Goal: Task Accomplishment & Management: Use online tool/utility

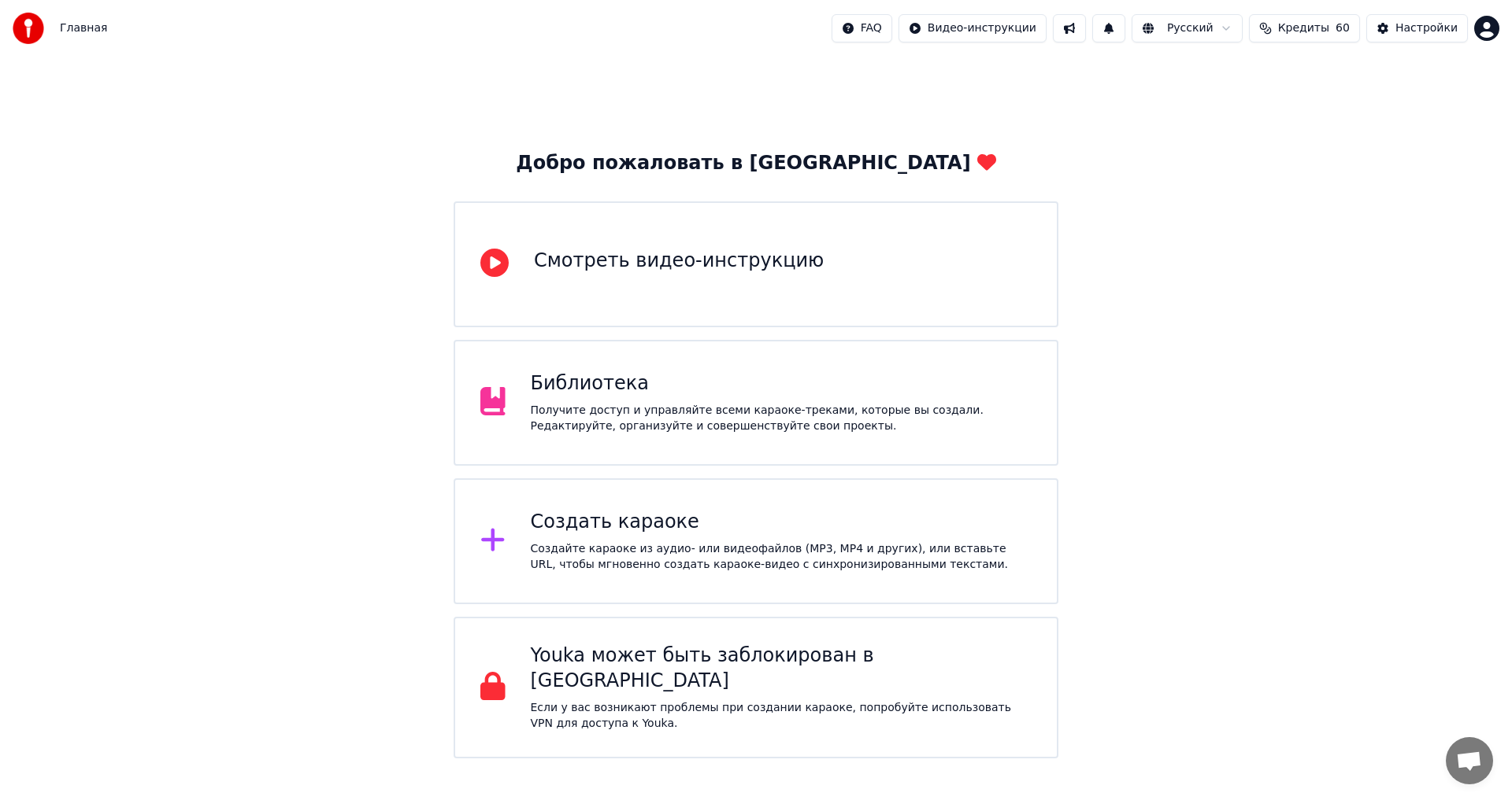
click at [631, 545] on div "Создайте караоке из аудио- или видеофайлов (MP3, MP4 и других), или вставьте UR…" at bounding box center [781, 557] width 501 height 32
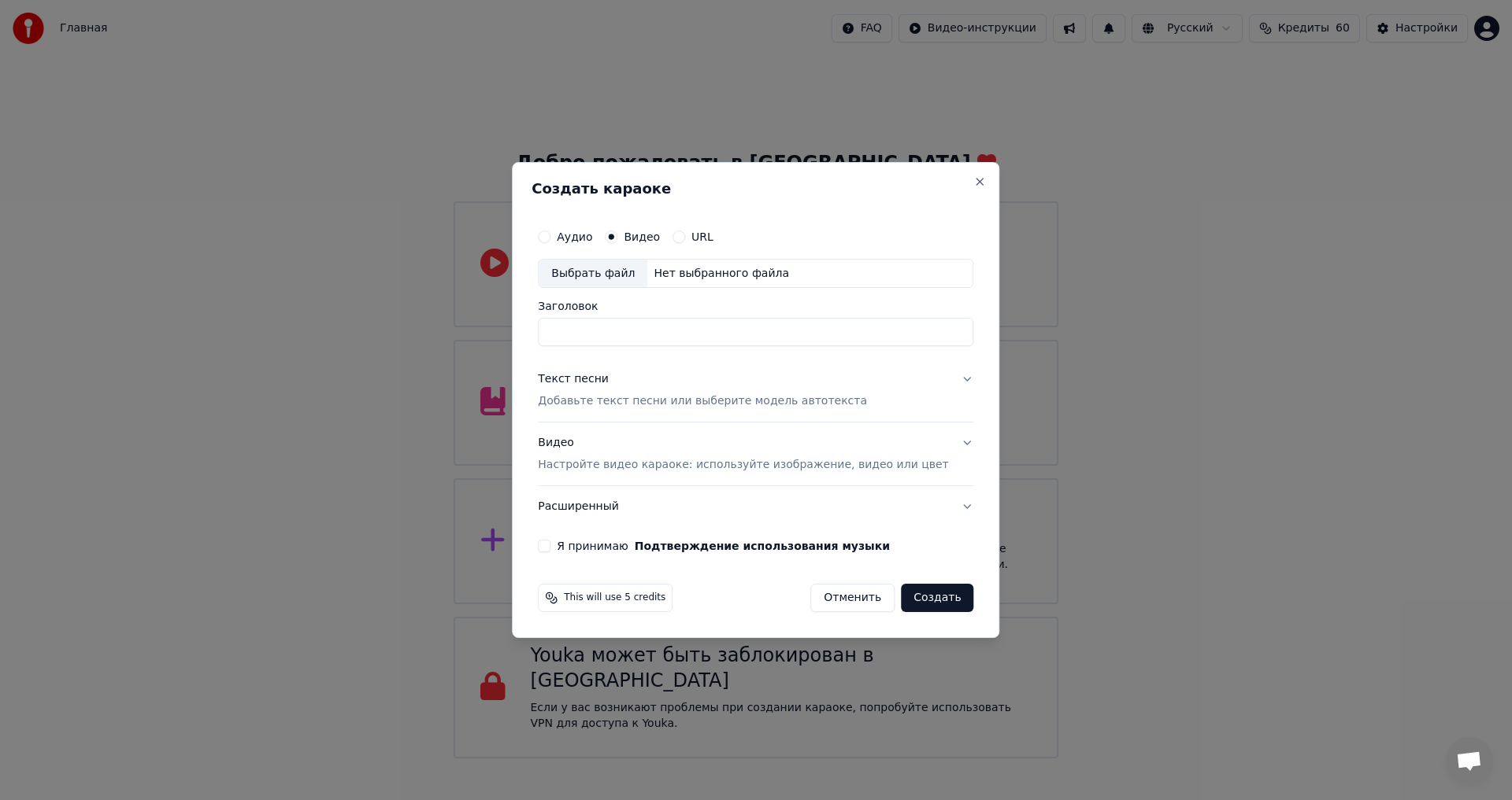
click at [632, 278] on div "Выбрать файл" at bounding box center [593, 273] width 108 height 28
click at [749, 329] on input "**********" at bounding box center [755, 332] width 435 height 28
type input "**********"
click at [626, 398] on p "Добавьте текст песни или выберите модель автотекста" at bounding box center [702, 402] width 329 height 15
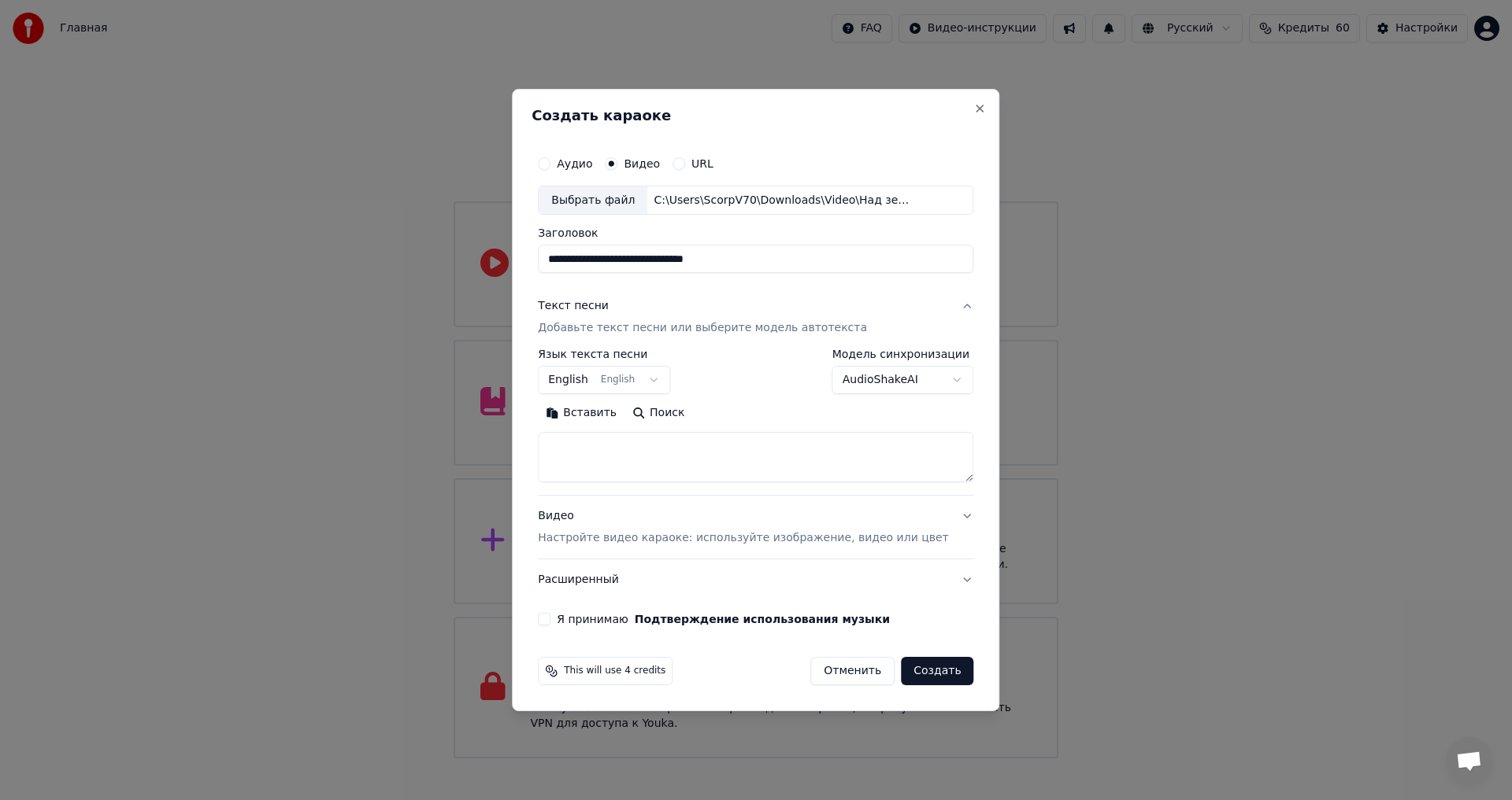
click at [629, 377] on button "English English" at bounding box center [604, 381] width 133 height 28
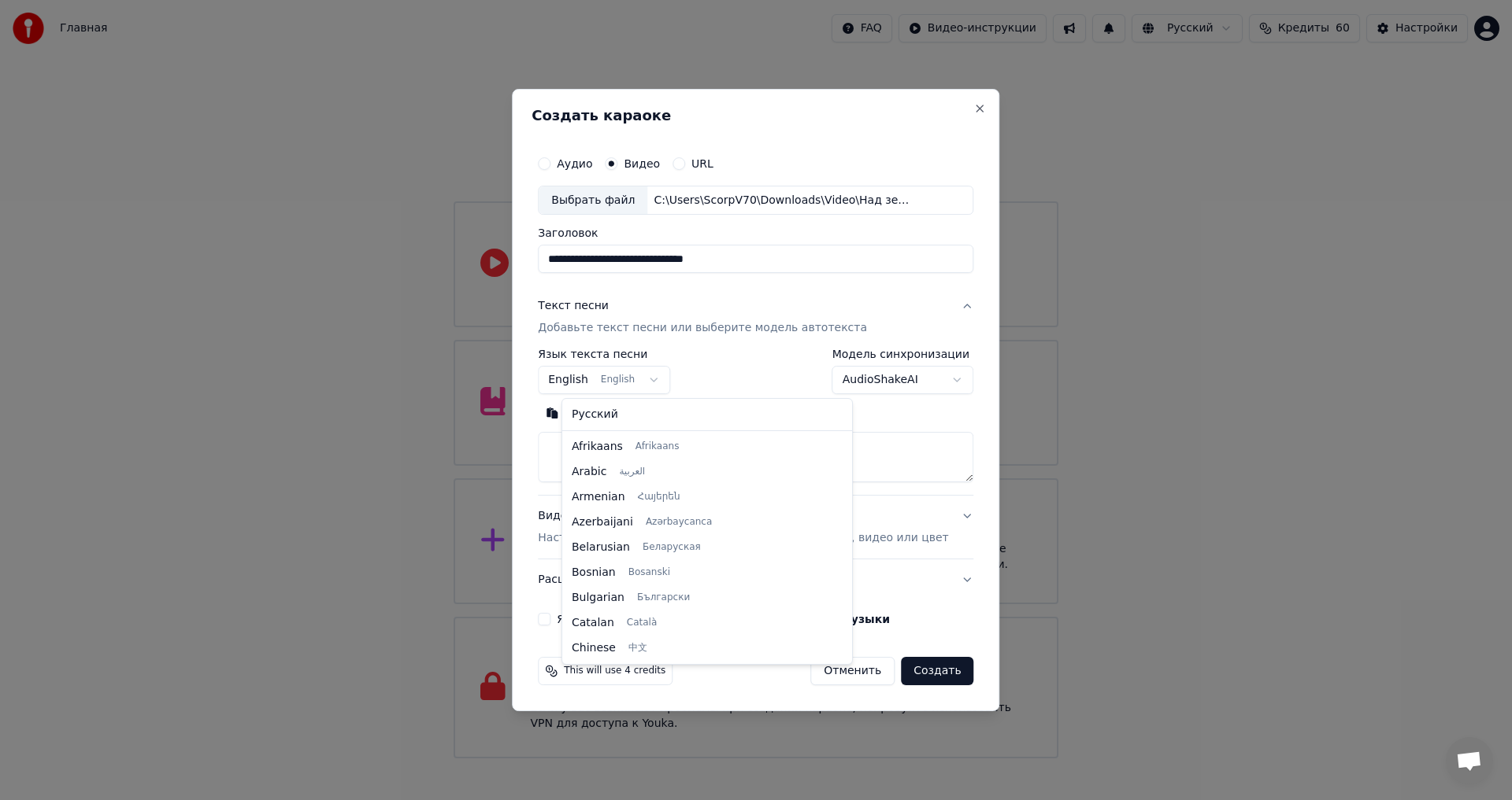
scroll to position [126, 0]
select select "**"
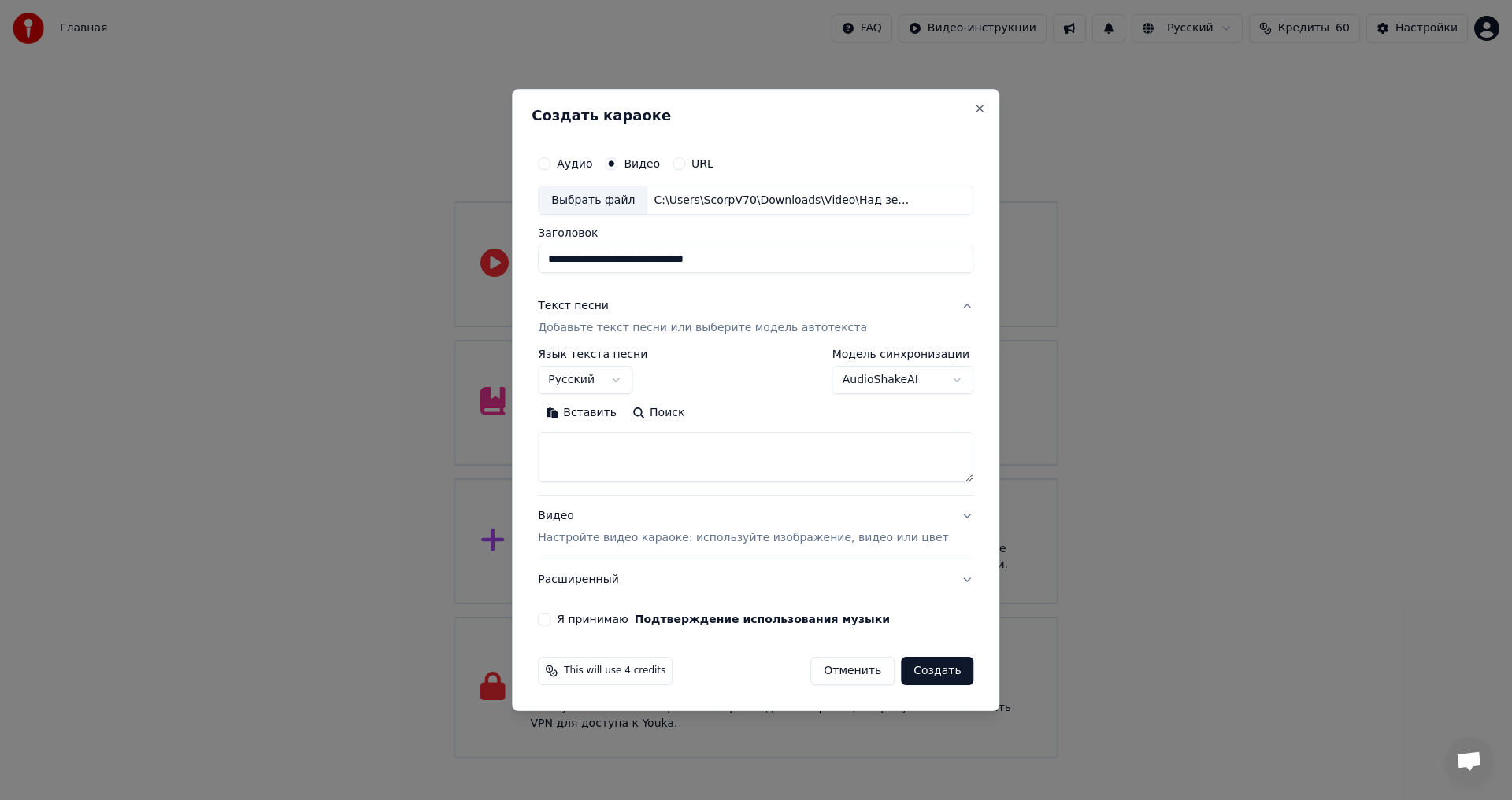
click at [670, 499] on button "Видео Настройте видео караоке: используйте изображение, видео или цвет" at bounding box center [755, 528] width 435 height 63
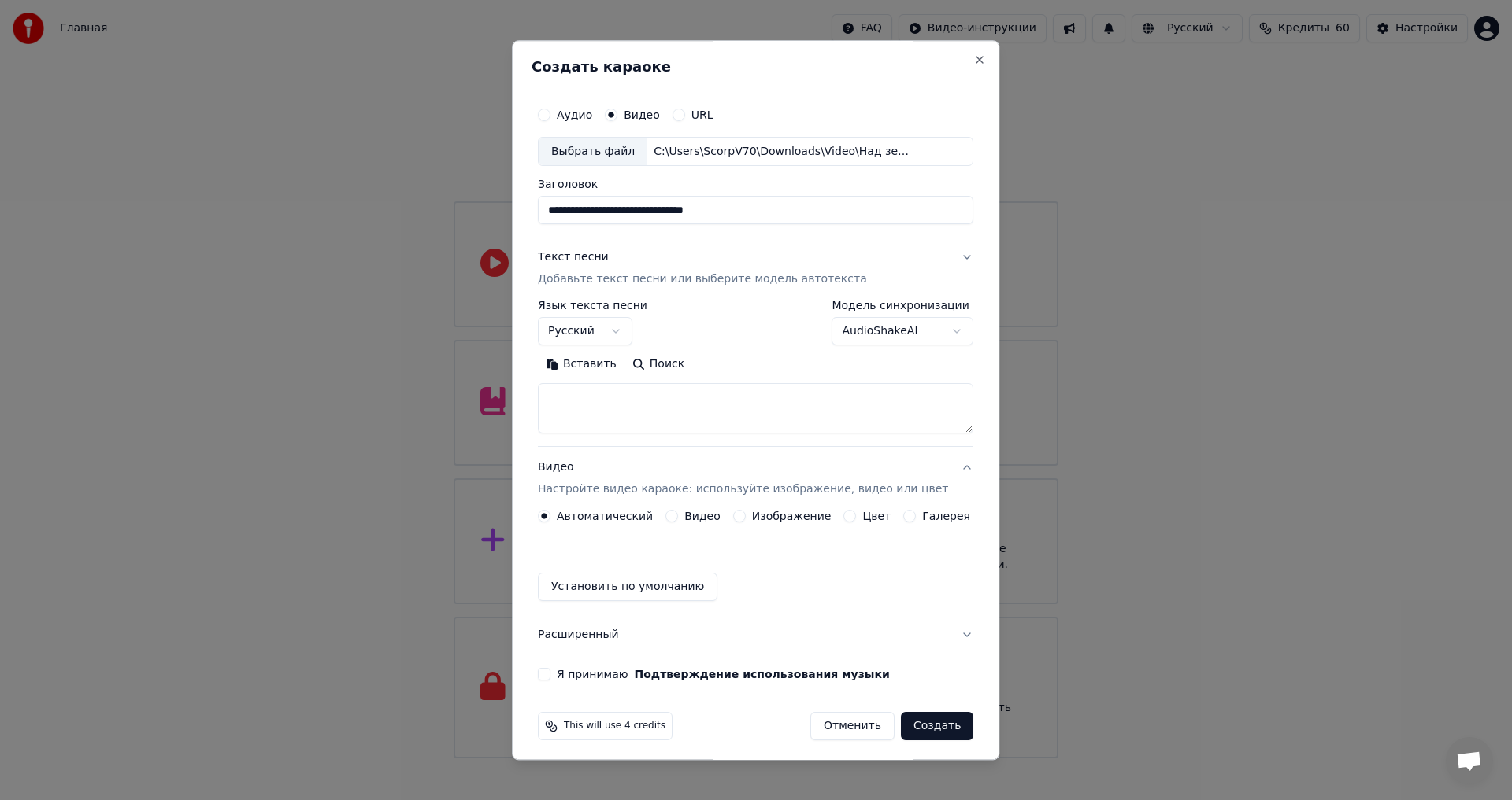
click at [657, 511] on div "Автоматический Видео Изображение Цвет Галерея Установить по умолчанию" at bounding box center [755, 556] width 435 height 91
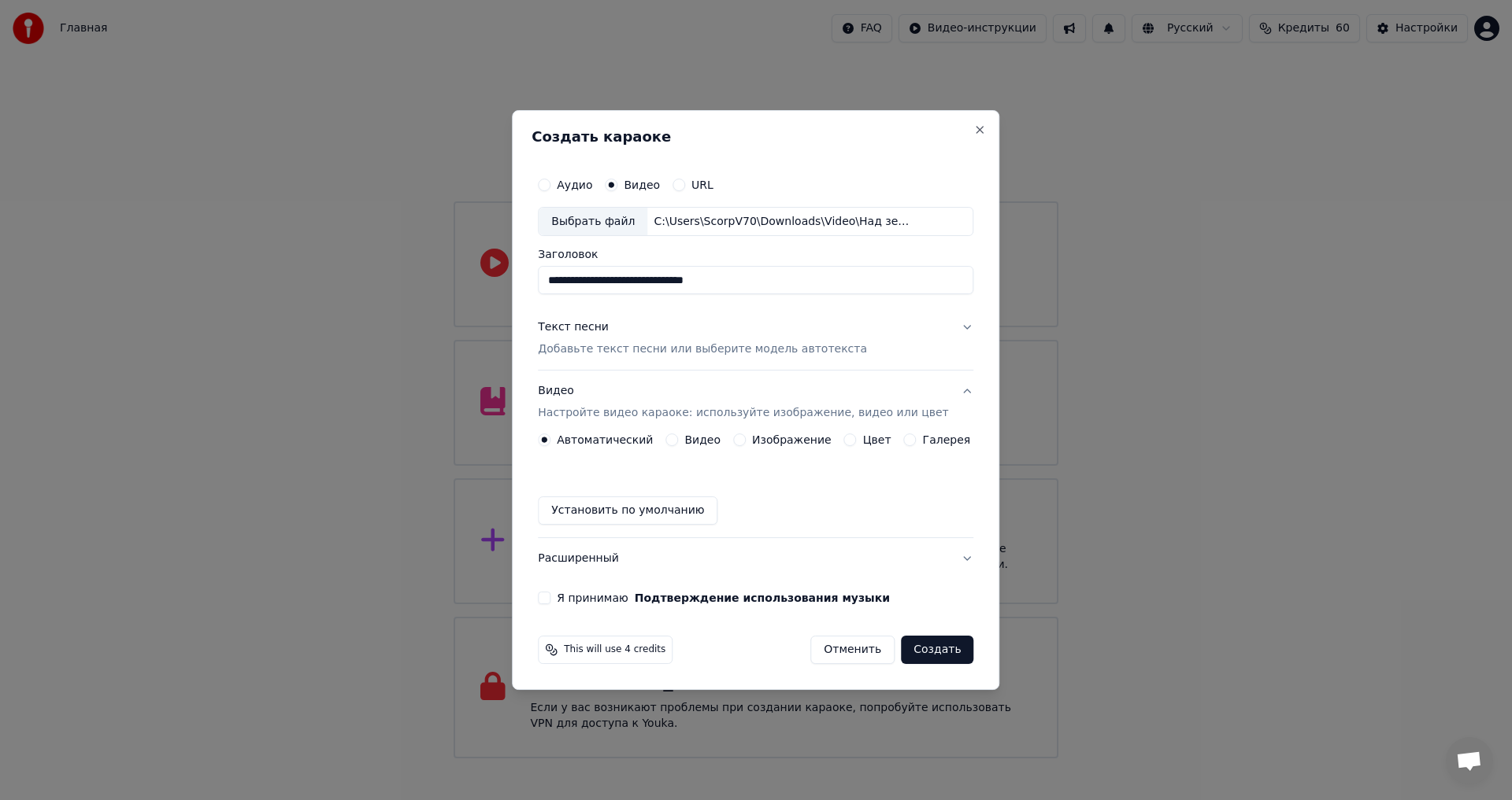
click at [598, 339] on div "Текст песни Добавьте текст песни или выберите модель автотекста" at bounding box center [702, 339] width 329 height 38
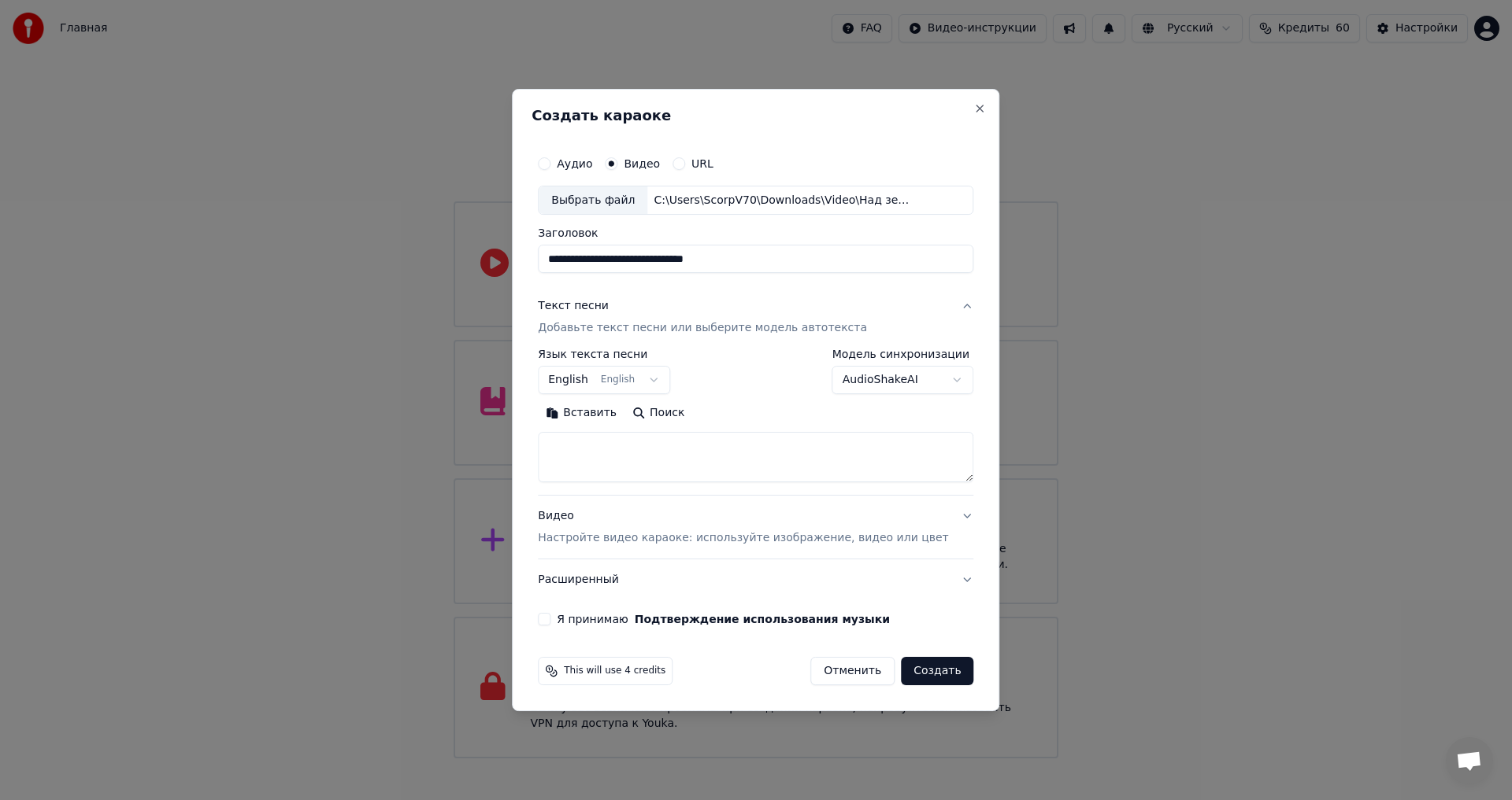
click at [605, 394] on body "Главная FAQ Видео-инструкции Русский Кредиты 60 Настройки Добро пожаловать в Yo…" at bounding box center [756, 379] width 1512 height 759
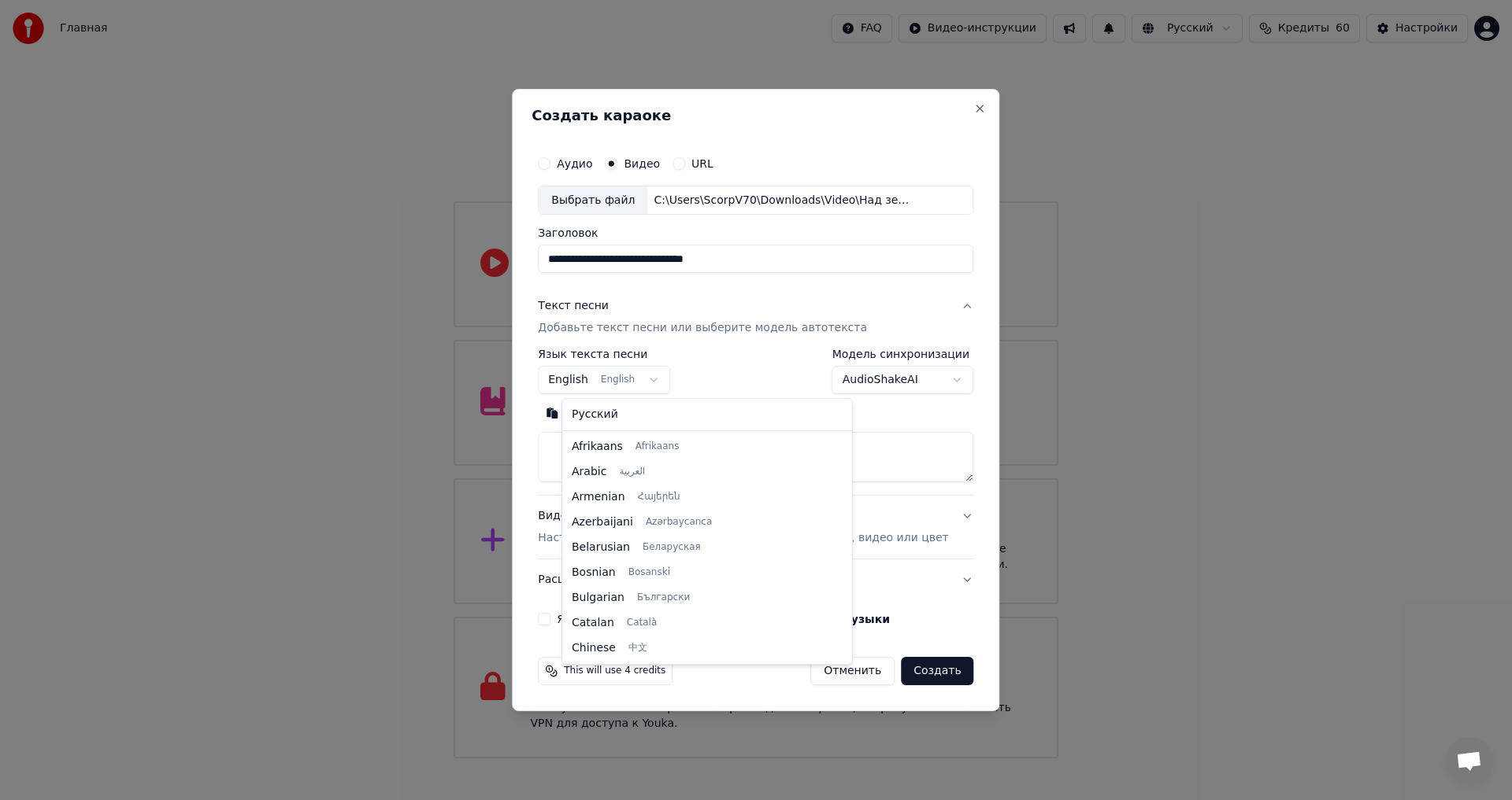
scroll to position [0, 0]
click at [613, 374] on body "Главная FAQ Видео-инструкции Русский Кредиты 60 Настройки Добро пожаловать в Yo…" at bounding box center [756, 379] width 1512 height 759
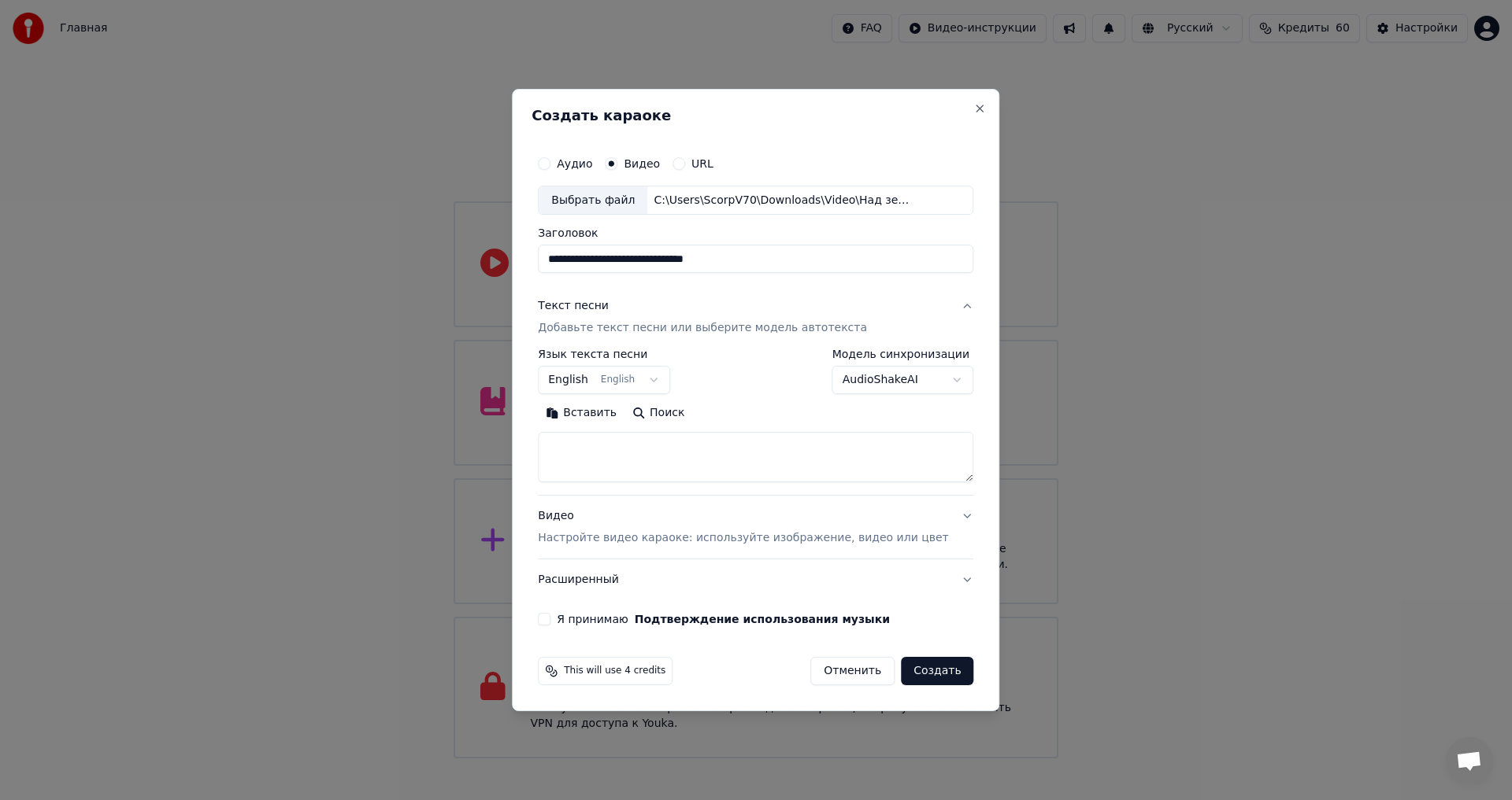
click at [601, 385] on button "English English" at bounding box center [604, 381] width 133 height 28
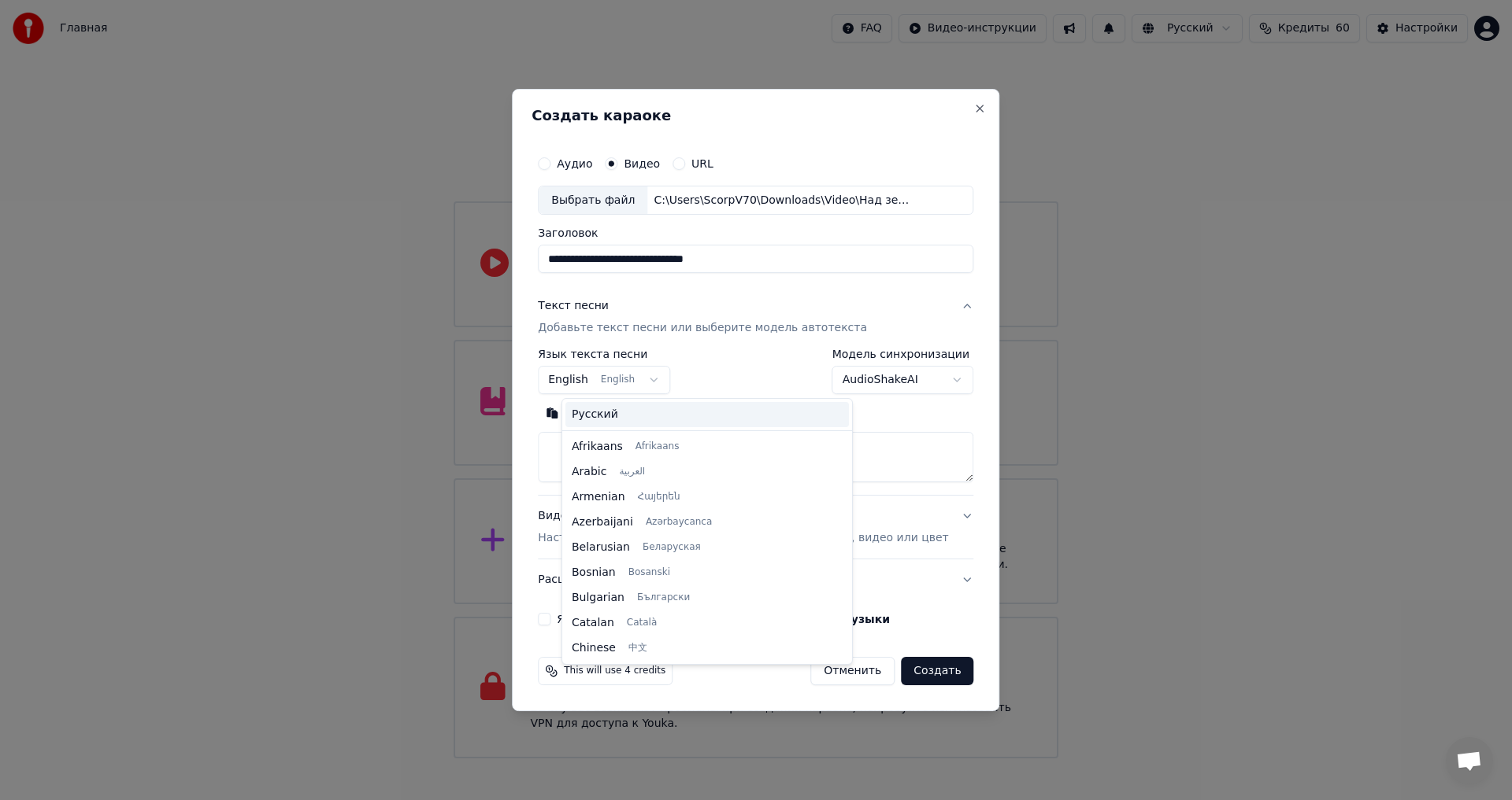
scroll to position [126, 0]
select select "**"
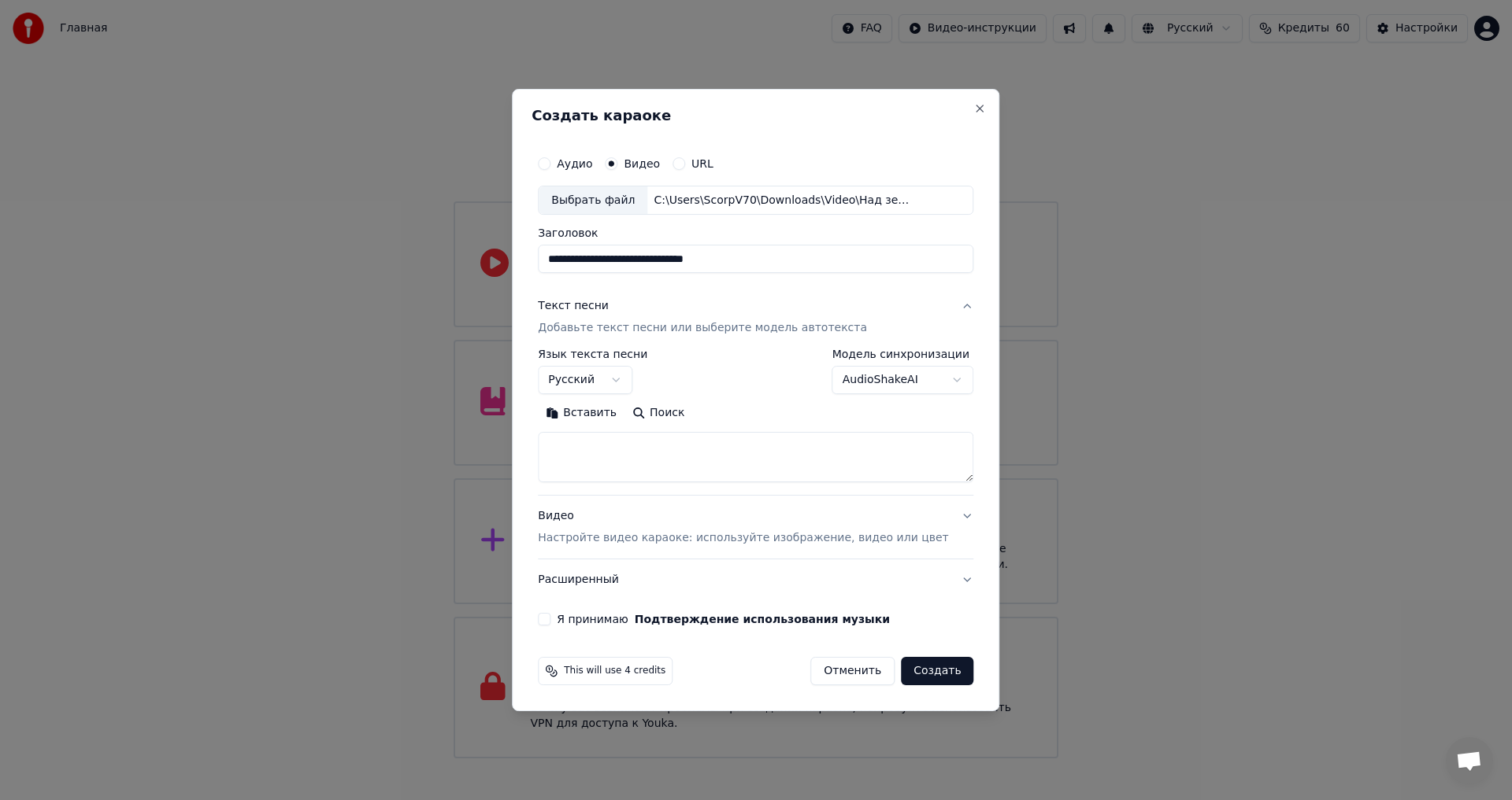
click at [622, 453] on textarea at bounding box center [755, 458] width 435 height 50
paste textarea "**********"
click at [572, 449] on textarea "**********" at bounding box center [732, 458] width 389 height 50
drag, startPoint x: 573, startPoint y: 445, endPoint x: 837, endPoint y: 545, distance: 282.3
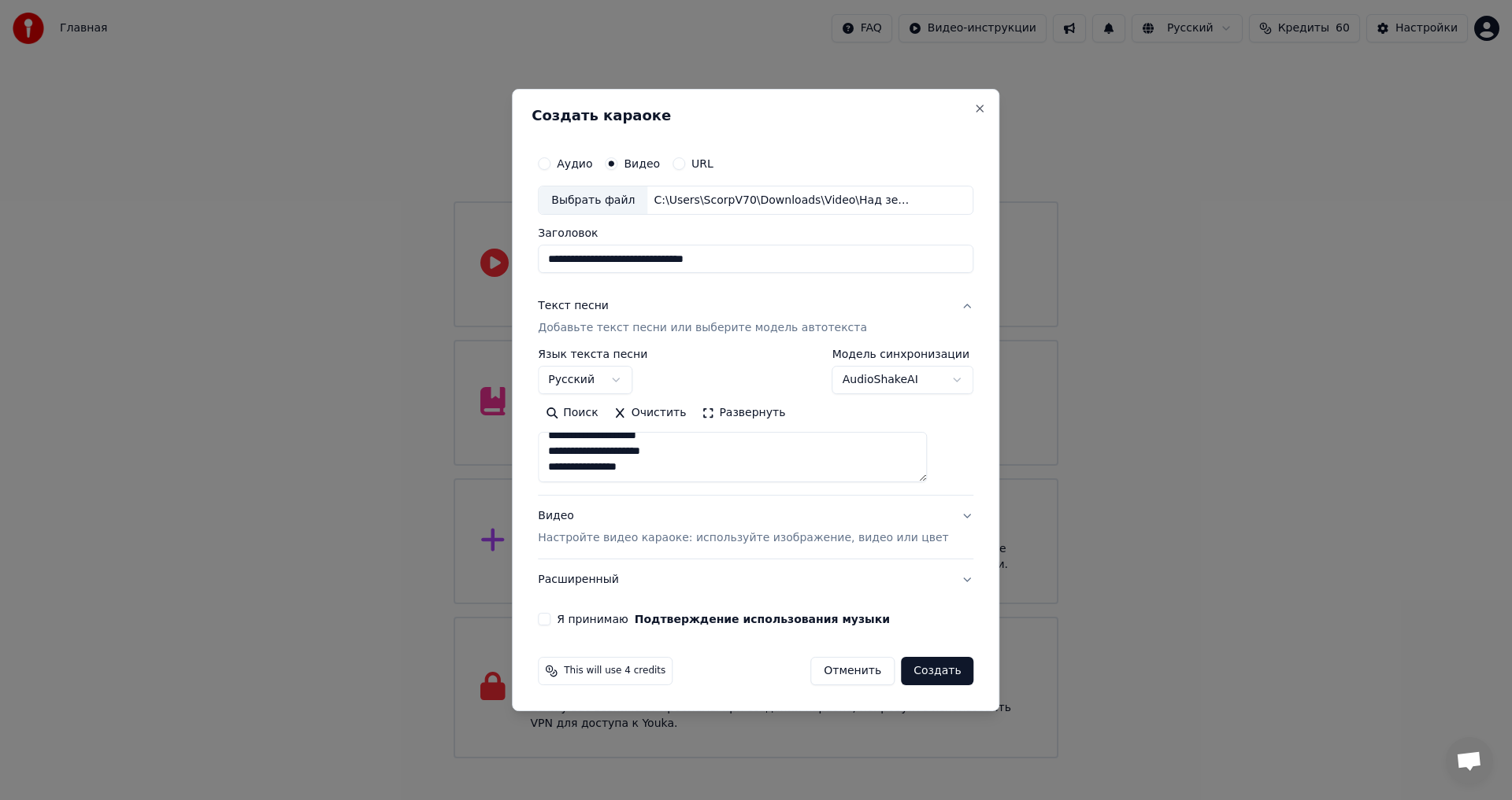
click at [837, 545] on div "**********" at bounding box center [755, 443] width 435 height 314
paste textarea "**********"
type textarea "**********"
click at [551, 619] on button "Я принимаю Подтверждение использования музыки" at bounding box center [544, 620] width 13 height 13
click at [919, 673] on button "Создать" at bounding box center [937, 671] width 73 height 28
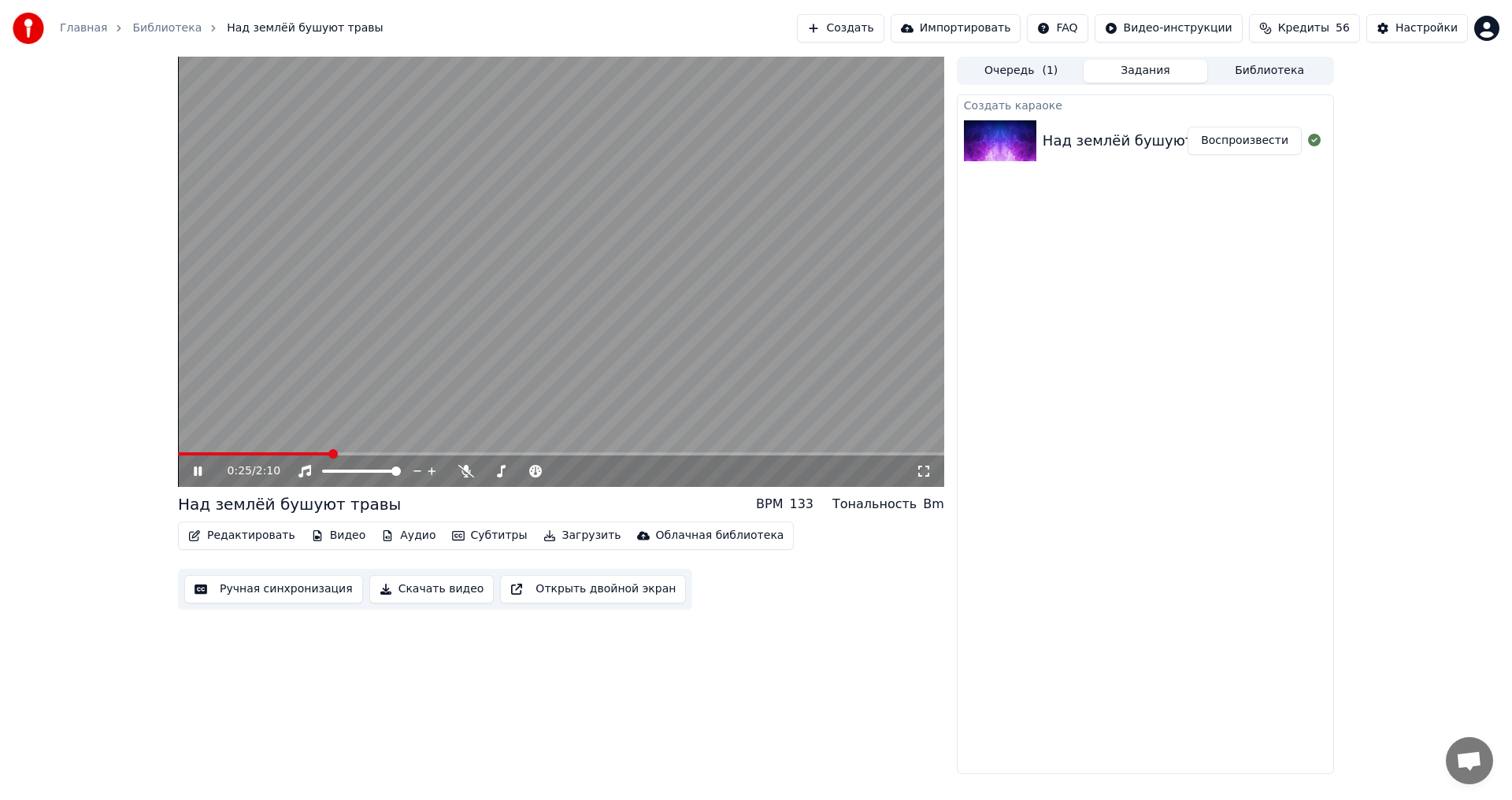
drag, startPoint x: 203, startPoint y: 452, endPoint x: 195, endPoint y: 453, distance: 8.1
click at [195, 453] on div "0:25 / 2:10" at bounding box center [560, 272] width 766 height 431
click at [194, 453] on span at bounding box center [255, 454] width 154 height 3
click at [196, 474] on icon at bounding box center [198, 471] width 10 height 11
click at [178, 453] on span at bounding box center [183, 454] width 10 height 10
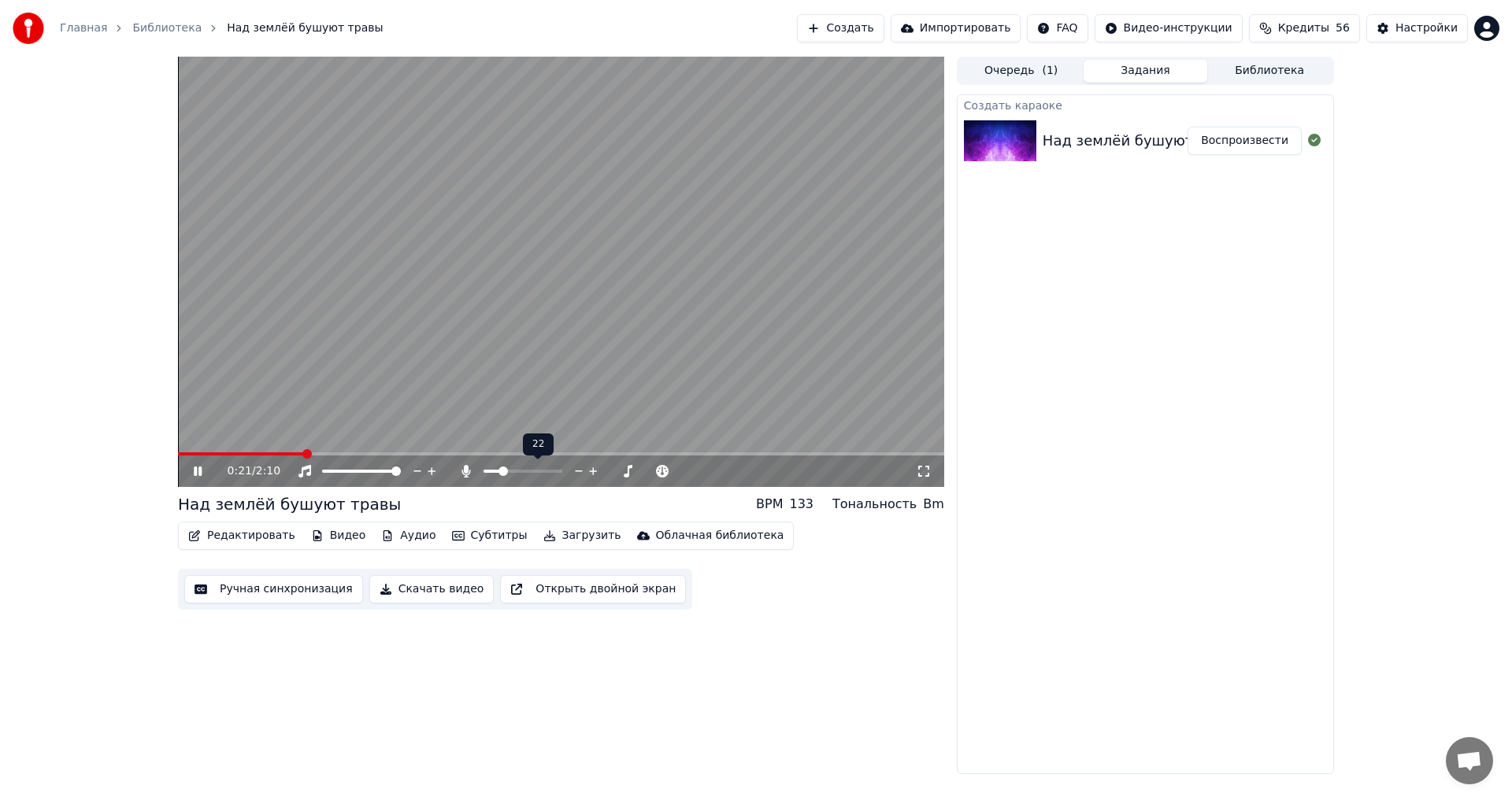
click at [500, 470] on span at bounding box center [503, 471] width 10 height 10
click at [484, 470] on span at bounding box center [488, 471] width 10 height 10
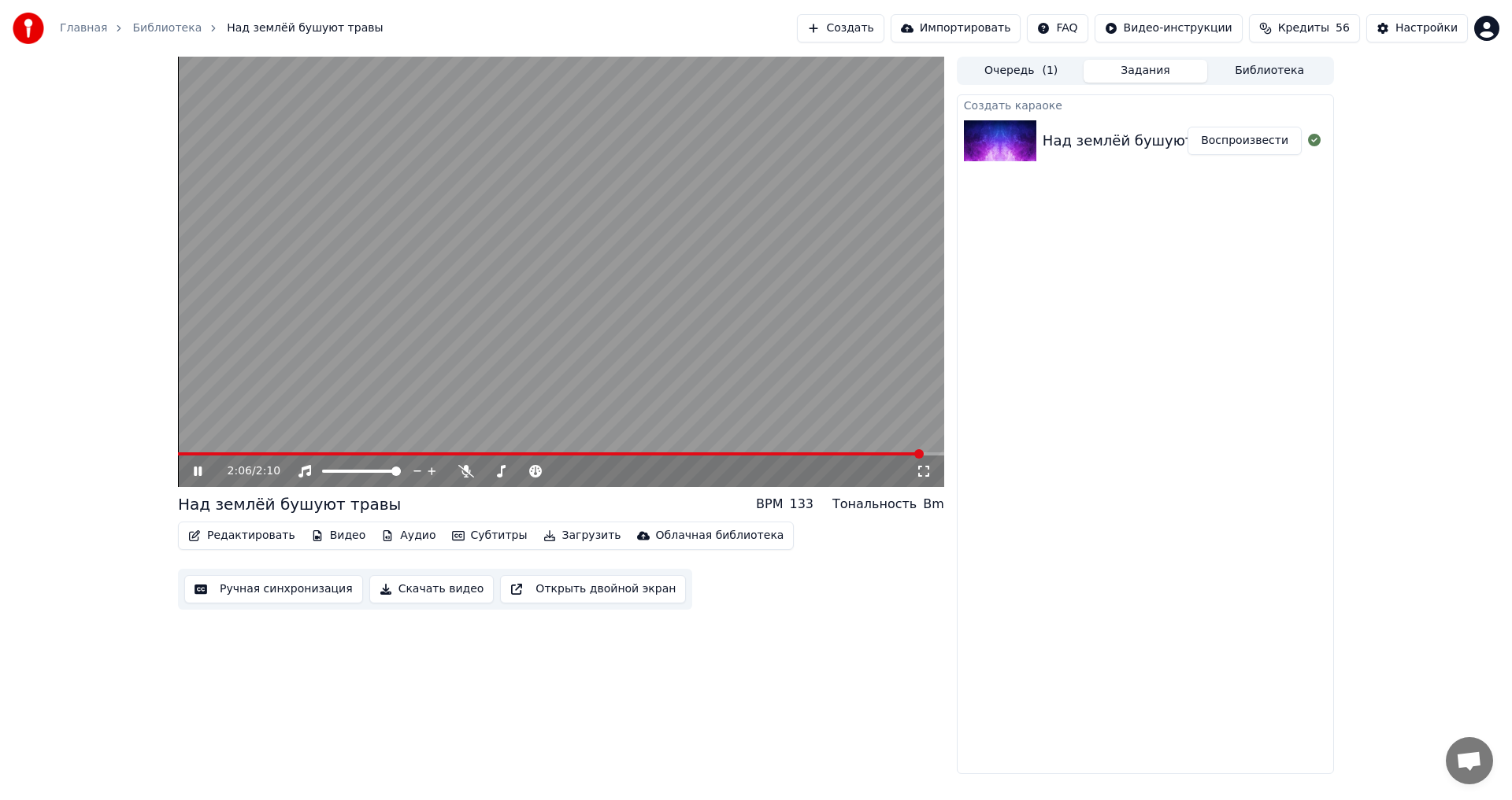
click at [447, 591] on button "Скачать видео" at bounding box center [432, 589] width 125 height 28
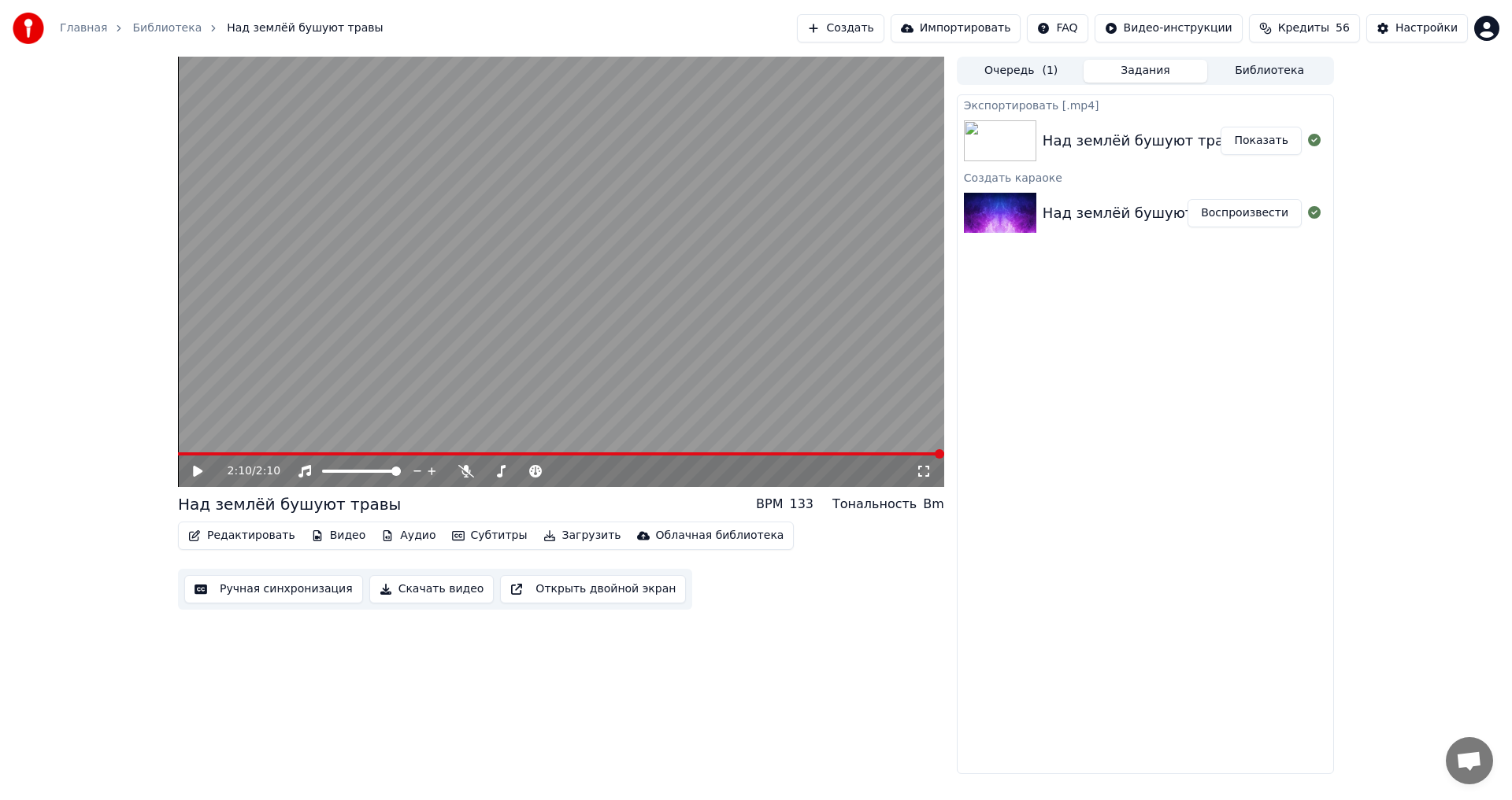
click at [95, 27] on link "Главная" at bounding box center [83, 27] width 47 height 15
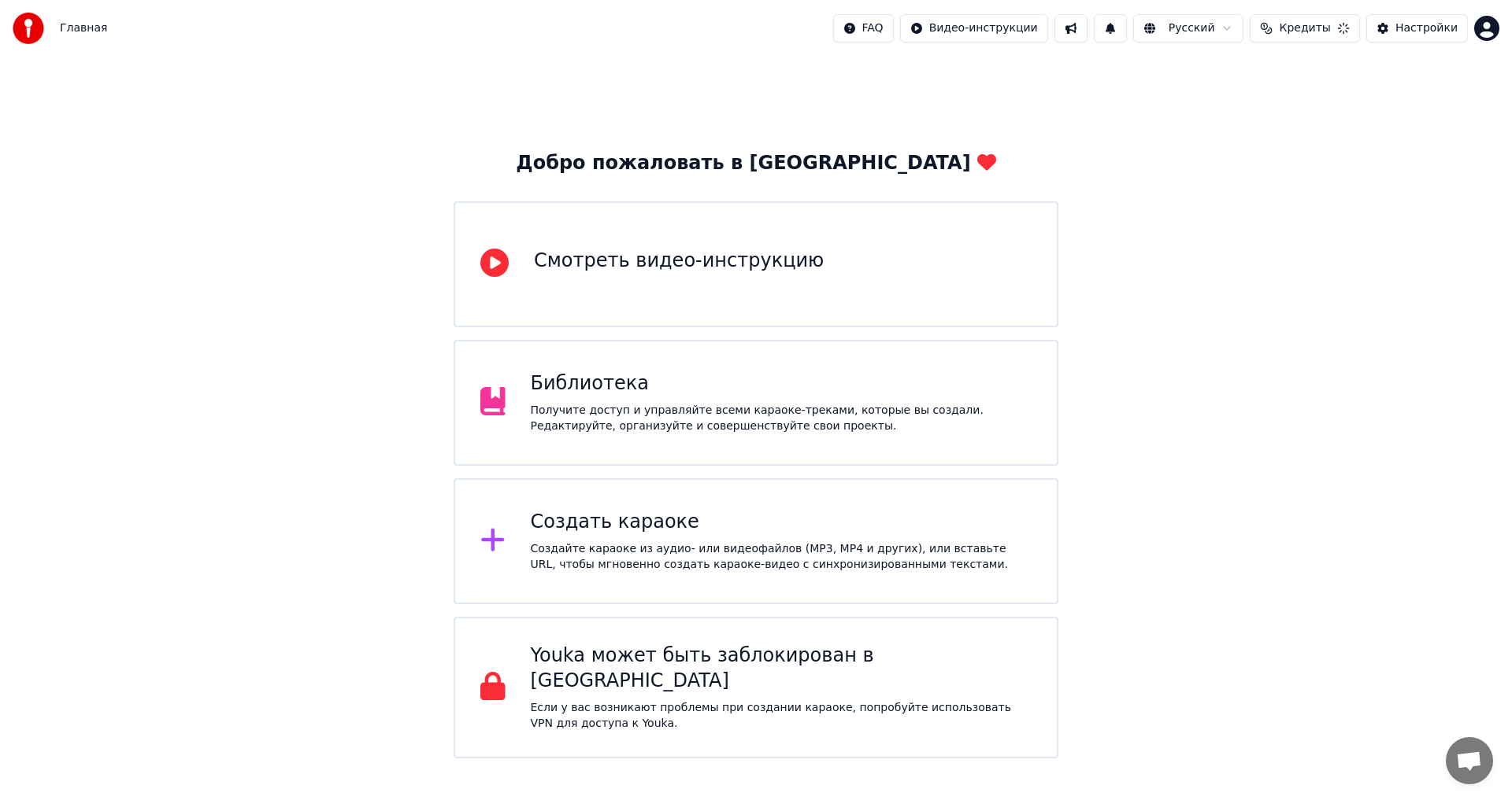
click at [579, 527] on div "Создать караоке" at bounding box center [781, 522] width 501 height 25
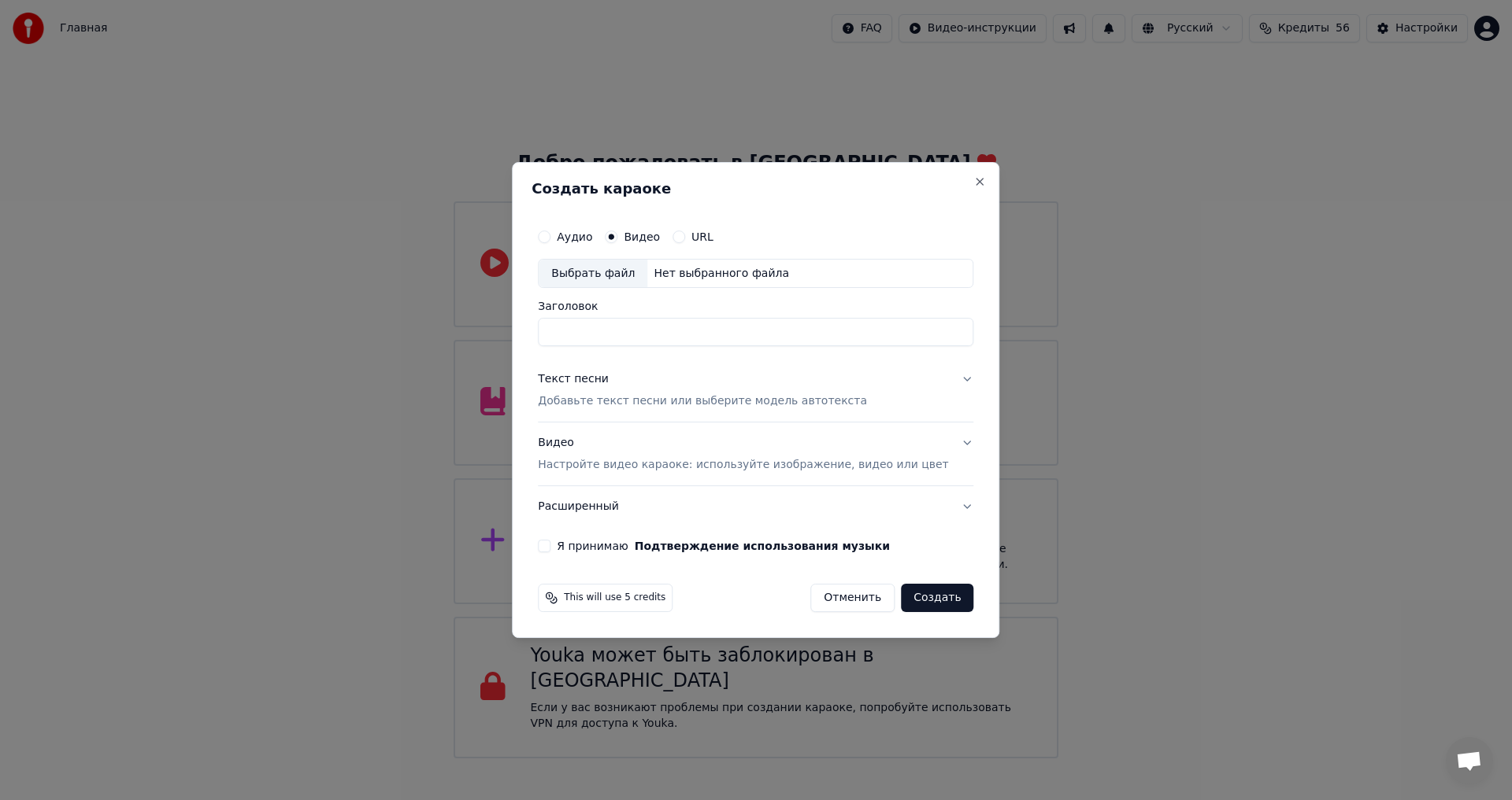
click at [618, 275] on div "Выбрать файл" at bounding box center [593, 273] width 108 height 28
type input "**********"
click at [672, 330] on input "**********" at bounding box center [755, 332] width 435 height 28
click at [637, 403] on p "Добавьте текст песни или выберите модель автотекста" at bounding box center [702, 402] width 329 height 15
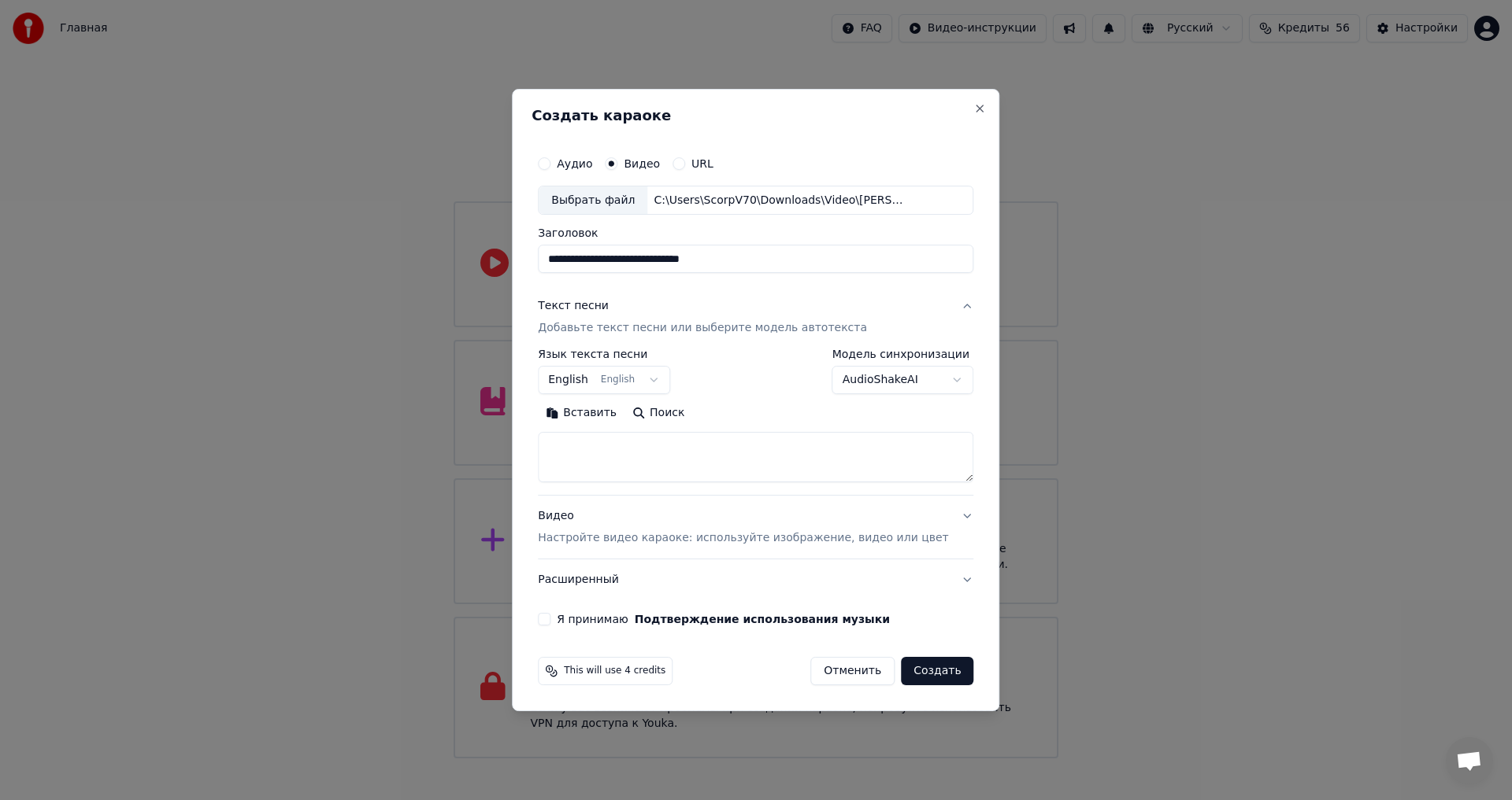
click at [608, 387] on button "English English" at bounding box center [604, 381] width 133 height 28
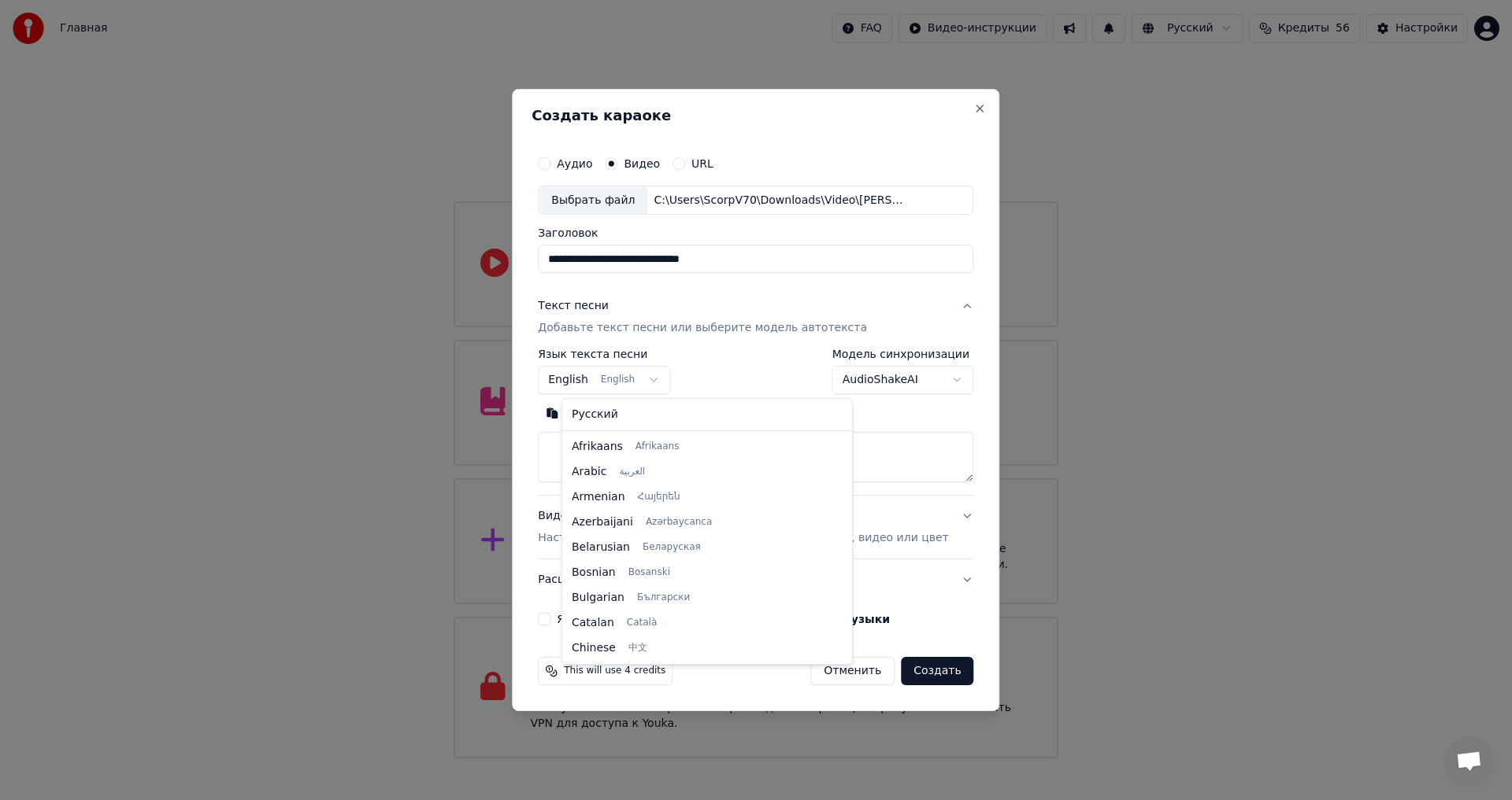
scroll to position [126, 0]
select select "**"
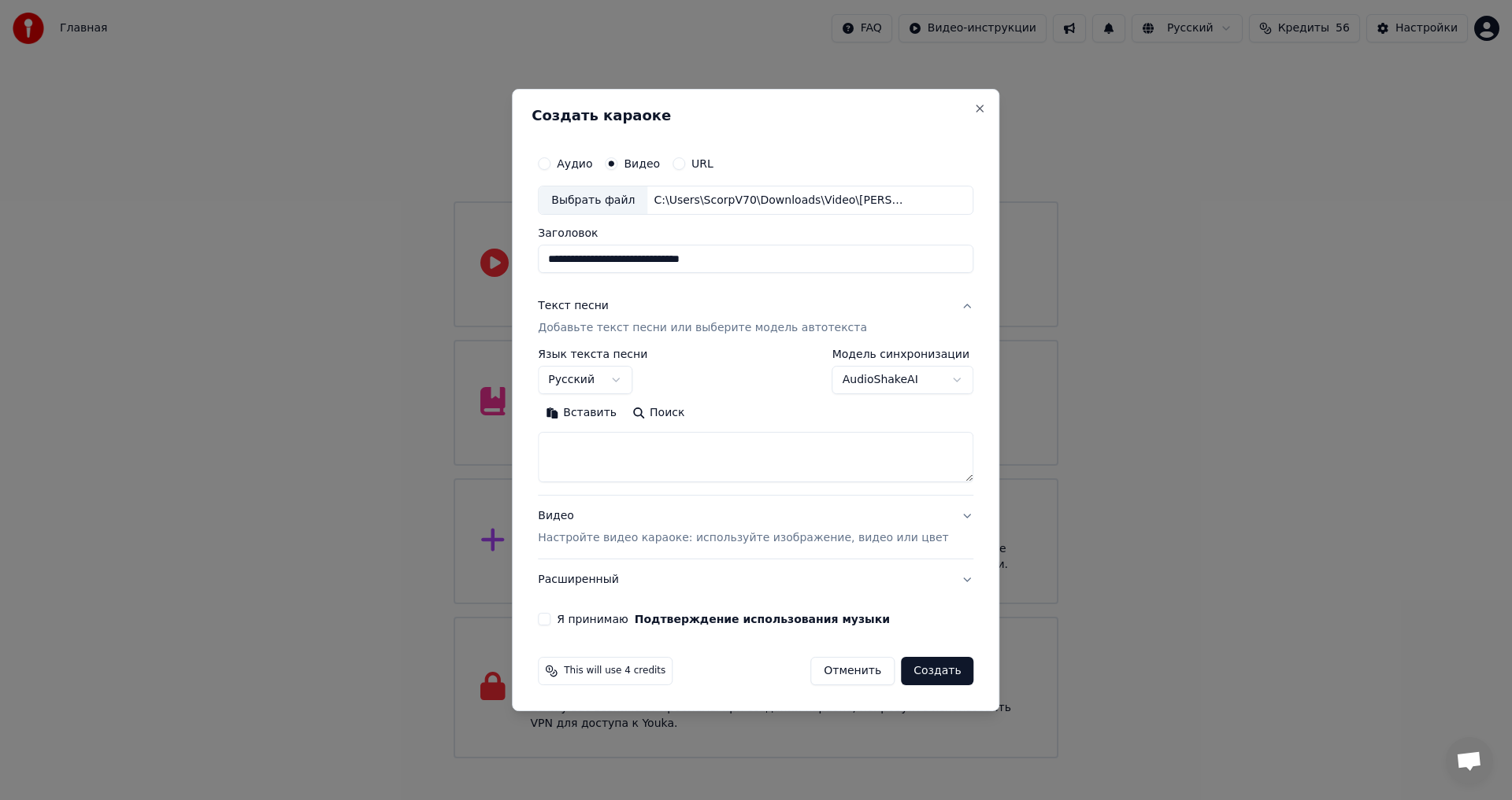
click at [619, 444] on textarea at bounding box center [755, 458] width 435 height 50
paste textarea "**********"
type textarea "**********"
click at [923, 383] on body "Главная FAQ Видео-инструкции Русский Кредиты 56 Настройки Добро пожаловать в Yo…" at bounding box center [756, 379] width 1512 height 759
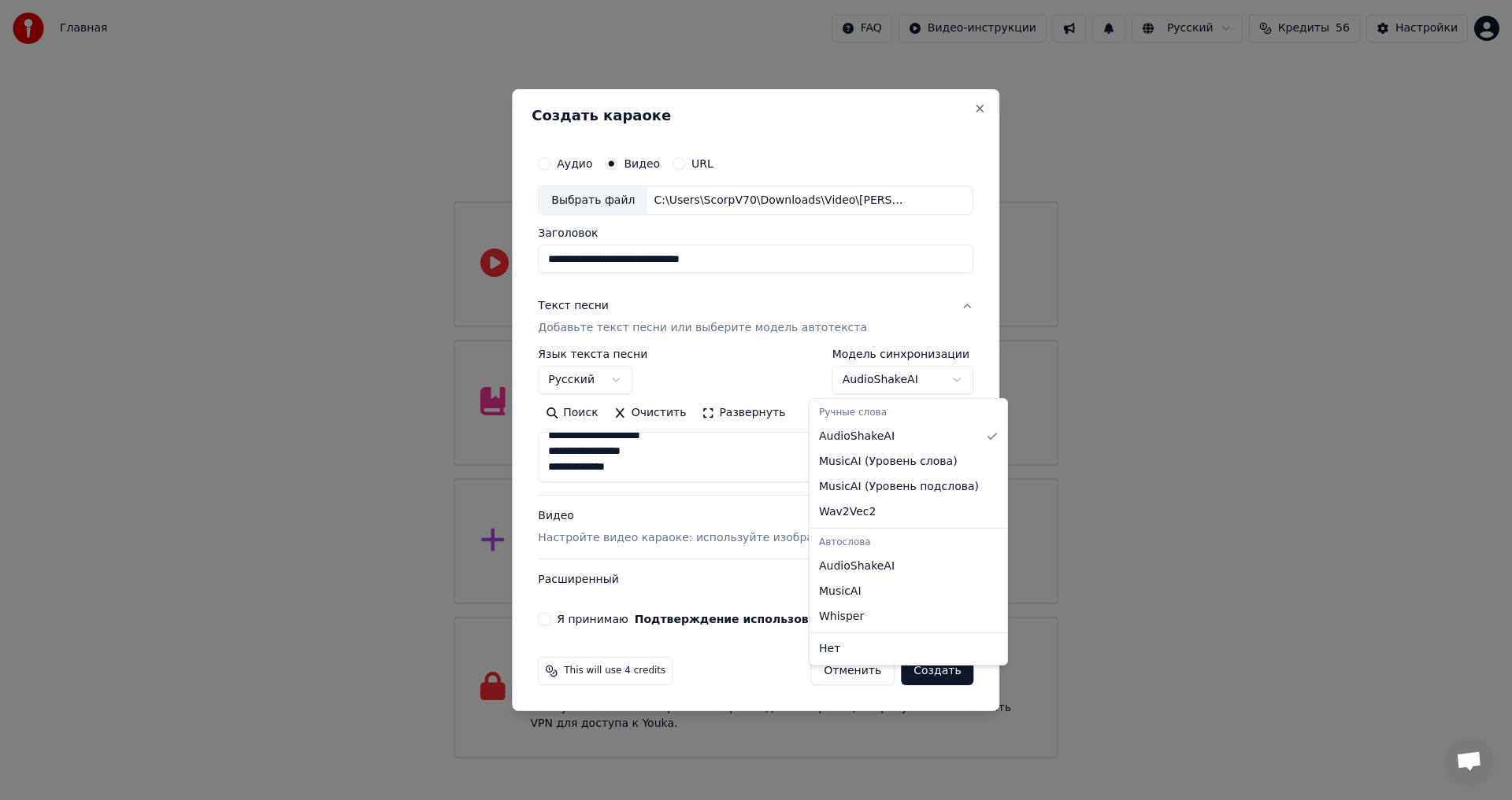
select select "**********"
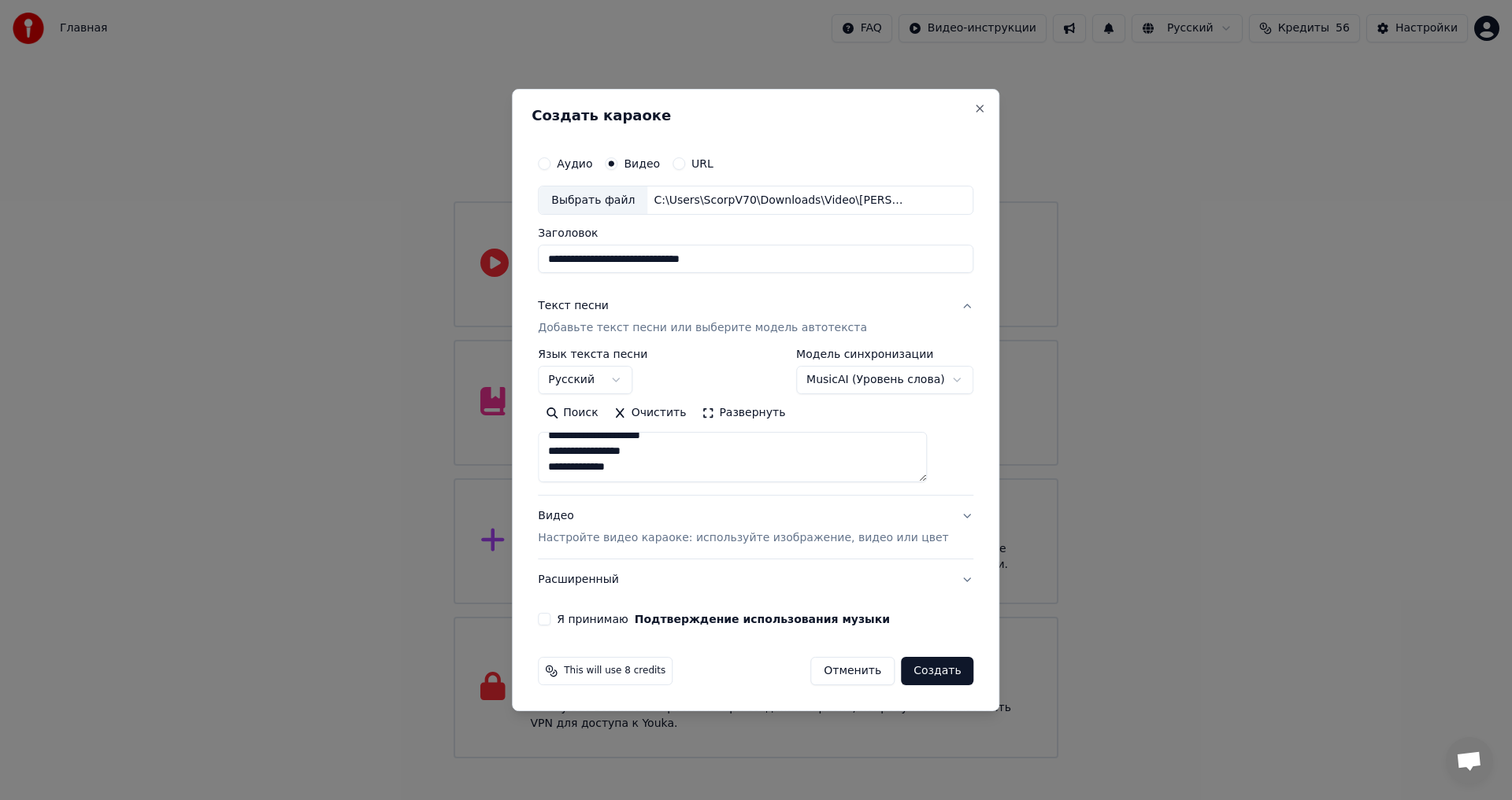
click at [551, 620] on button "Я принимаю Подтверждение использования музыки" at bounding box center [544, 620] width 13 height 13
click at [919, 673] on button "Создать" at bounding box center [937, 671] width 73 height 28
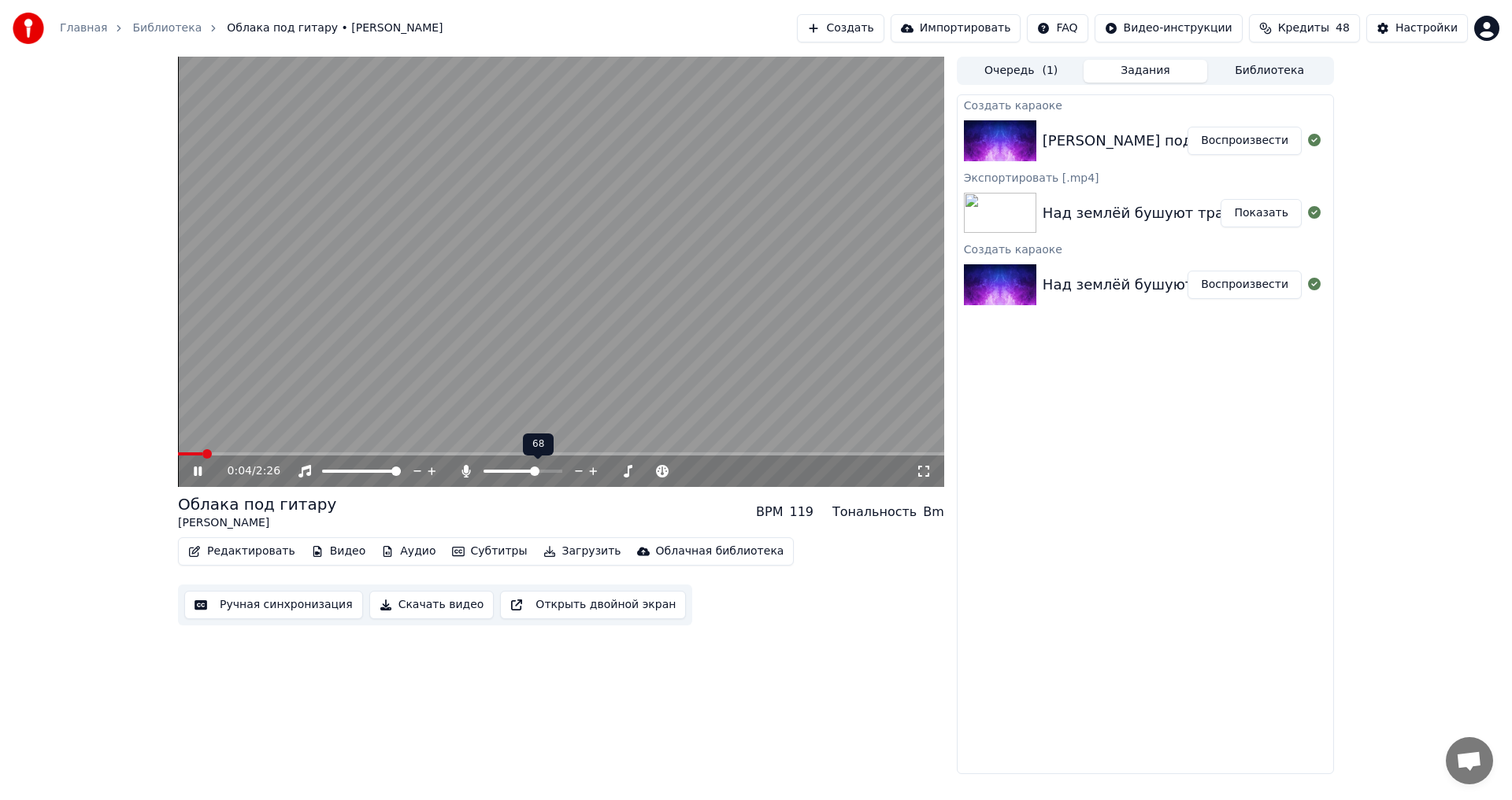
click at [537, 474] on span at bounding box center [534, 471] width 10 height 10
click at [202, 472] on icon at bounding box center [209, 471] width 37 height 13
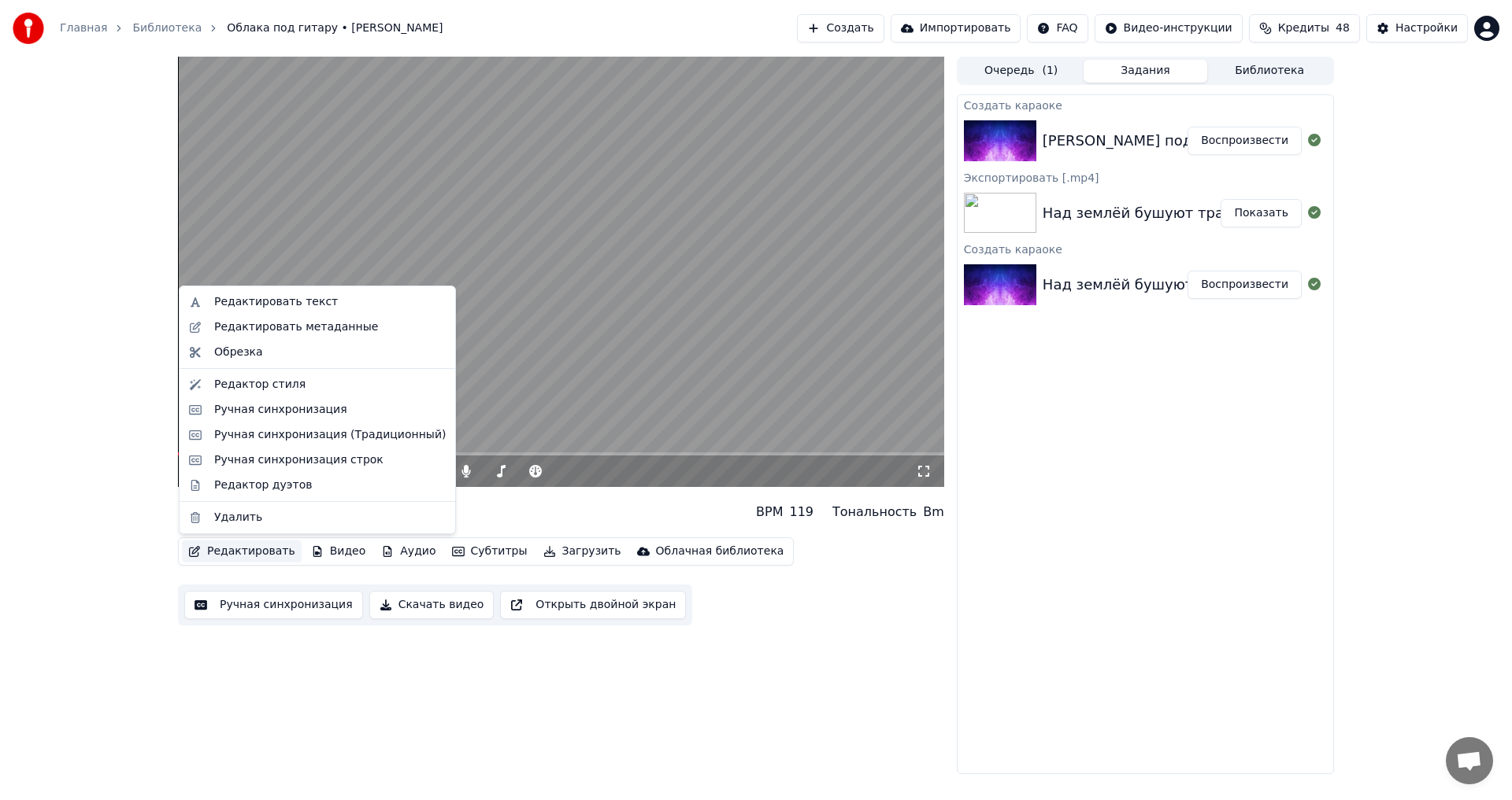
click at [241, 550] on button "Редактировать" at bounding box center [242, 551] width 120 height 22
click at [291, 461] on div "Ручная синхронизация строк" at bounding box center [298, 460] width 169 height 15
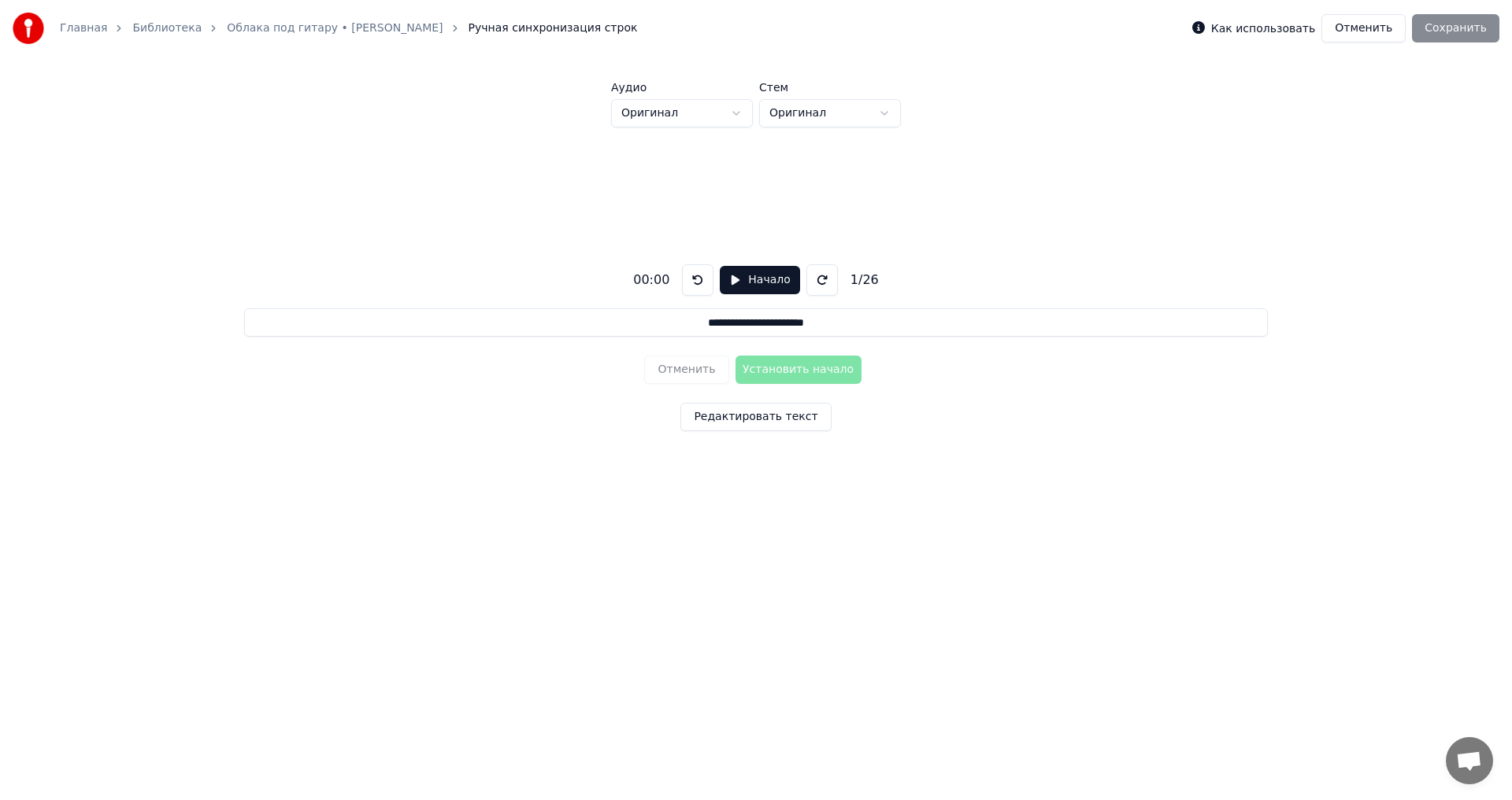
click at [757, 273] on button "Начало" at bounding box center [759, 280] width 79 height 28
click at [783, 371] on button "Установить начало" at bounding box center [798, 369] width 126 height 28
click at [785, 370] on button "Установить конец" at bounding box center [798, 369] width 126 height 28
click at [785, 370] on button "Установить начало" at bounding box center [798, 369] width 126 height 28
click at [789, 368] on button "Установить конец" at bounding box center [798, 369] width 126 height 28
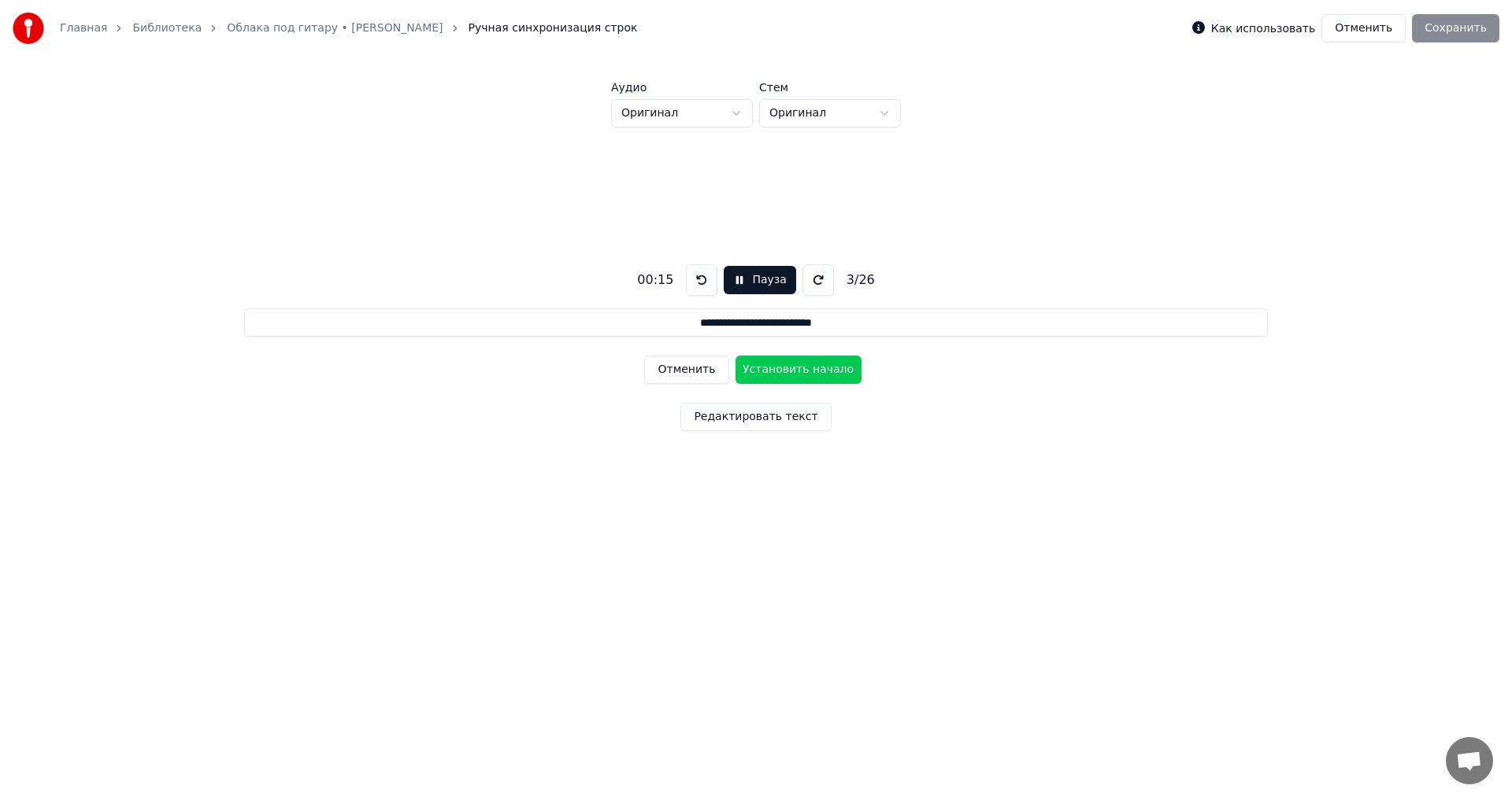
click at [789, 368] on button "Установить начало" at bounding box center [798, 369] width 126 height 28
click at [789, 368] on button "Установить конец" at bounding box center [798, 369] width 126 height 28
click at [789, 368] on button "Установить начало" at bounding box center [798, 369] width 126 height 28
click at [790, 368] on button "Установить конец" at bounding box center [798, 369] width 126 height 28
click at [790, 368] on button "Установить начало" at bounding box center [798, 369] width 126 height 28
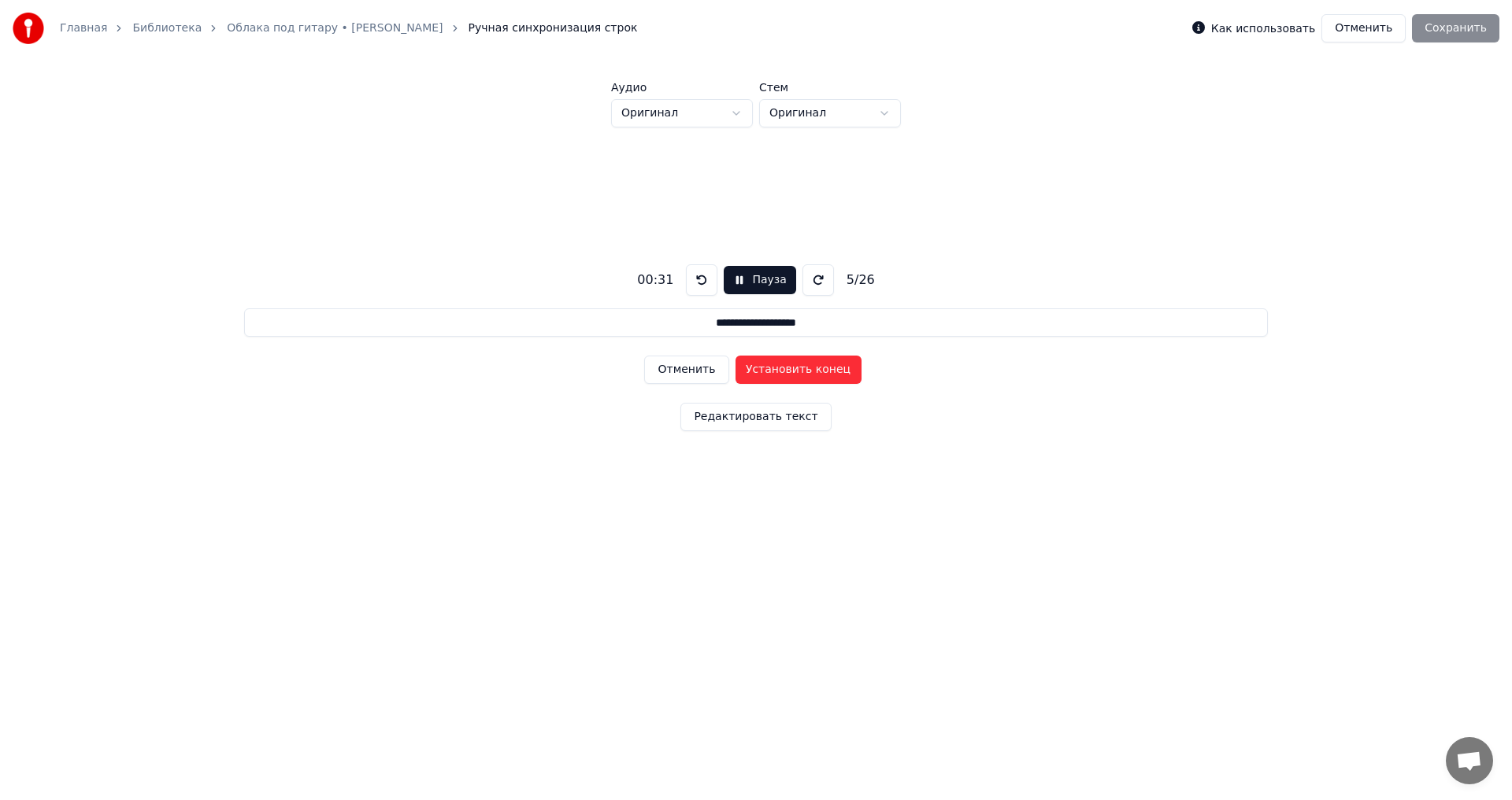
click at [801, 372] on button "Установить конец" at bounding box center [798, 369] width 126 height 28
click at [800, 372] on button "Установить начало" at bounding box center [798, 369] width 126 height 28
click at [800, 372] on button "Установить конец" at bounding box center [798, 369] width 126 height 28
click at [800, 372] on button "Установить начало" at bounding box center [798, 369] width 126 height 28
click at [803, 369] on button "Установить конец" at bounding box center [798, 369] width 126 height 28
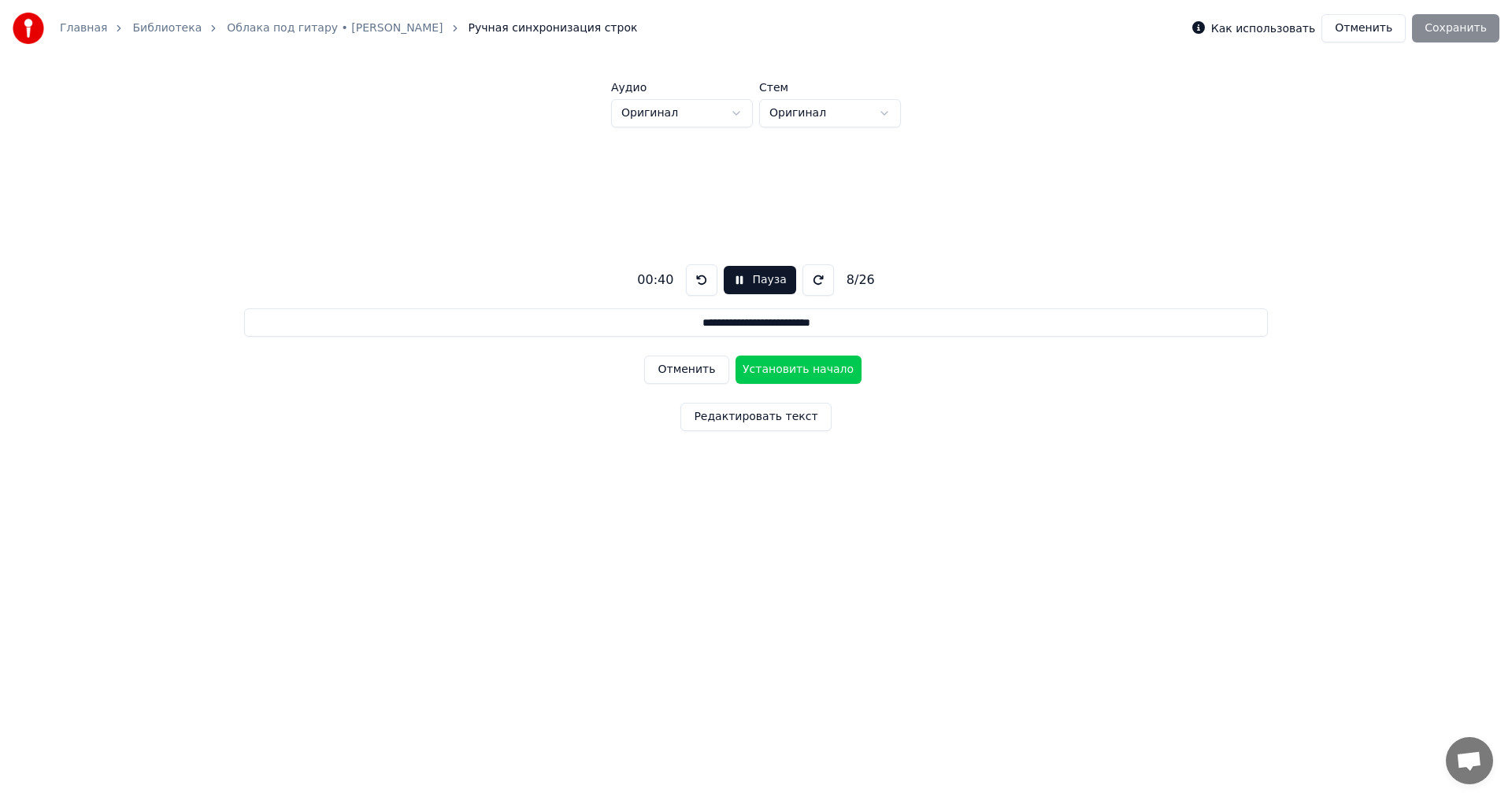
click at [803, 369] on button "Установить начало" at bounding box center [798, 369] width 126 height 28
click at [804, 368] on button "Установить конец" at bounding box center [798, 369] width 126 height 28
click at [804, 368] on button "Установить начало" at bounding box center [798, 369] width 126 height 28
click at [805, 368] on button "Установить конец" at bounding box center [798, 369] width 126 height 28
click at [805, 368] on button "Установить начало" at bounding box center [798, 369] width 126 height 28
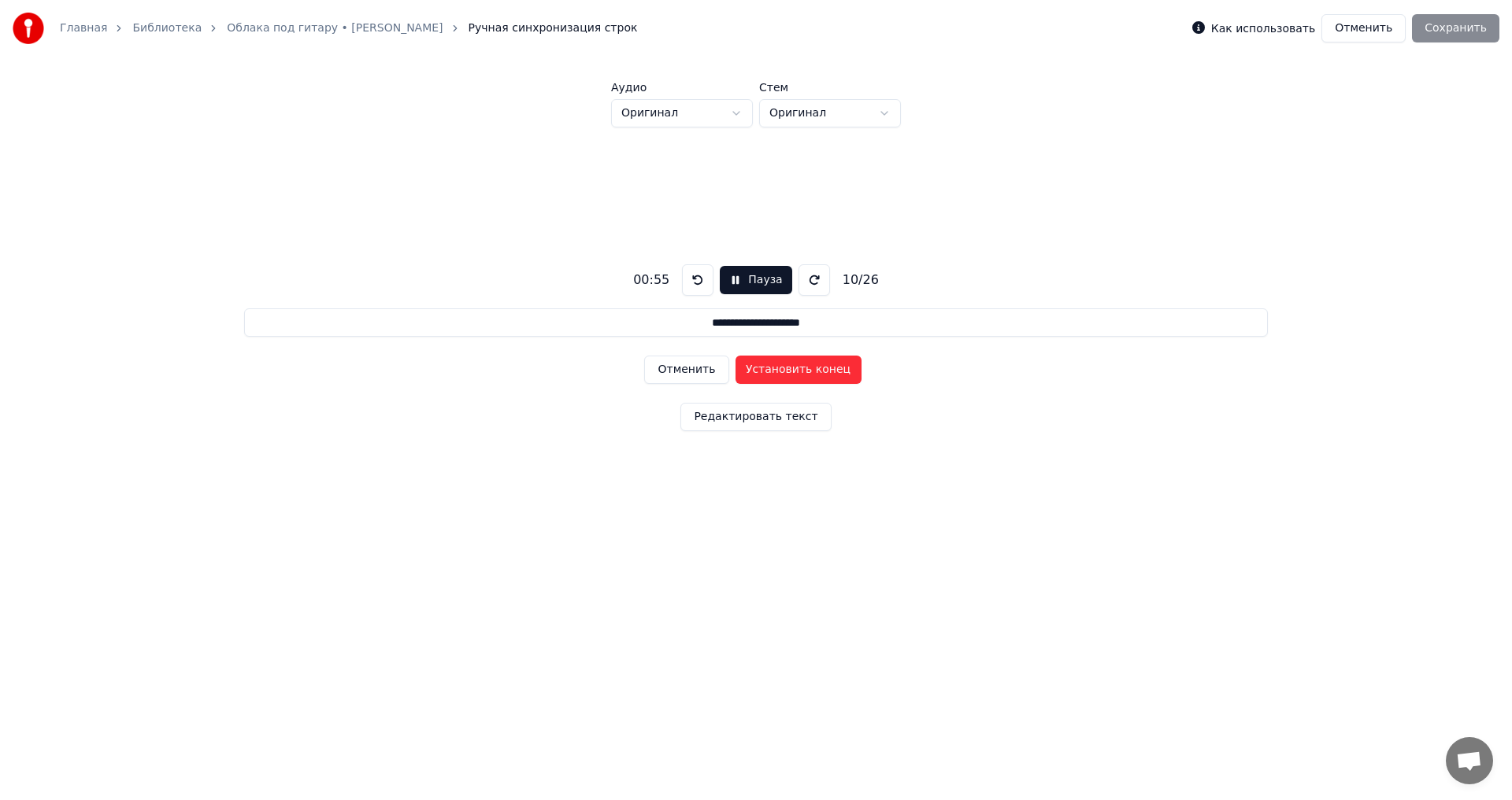
click at [805, 368] on button "Установить конец" at bounding box center [798, 369] width 126 height 28
click at [806, 368] on button "Установить начало" at bounding box center [798, 369] width 126 height 28
click at [807, 368] on button "Установить конец" at bounding box center [798, 369] width 126 height 28
click at [807, 368] on button "Установить начало" at bounding box center [798, 369] width 126 height 28
click at [807, 368] on button "Установить конец" at bounding box center [798, 369] width 126 height 28
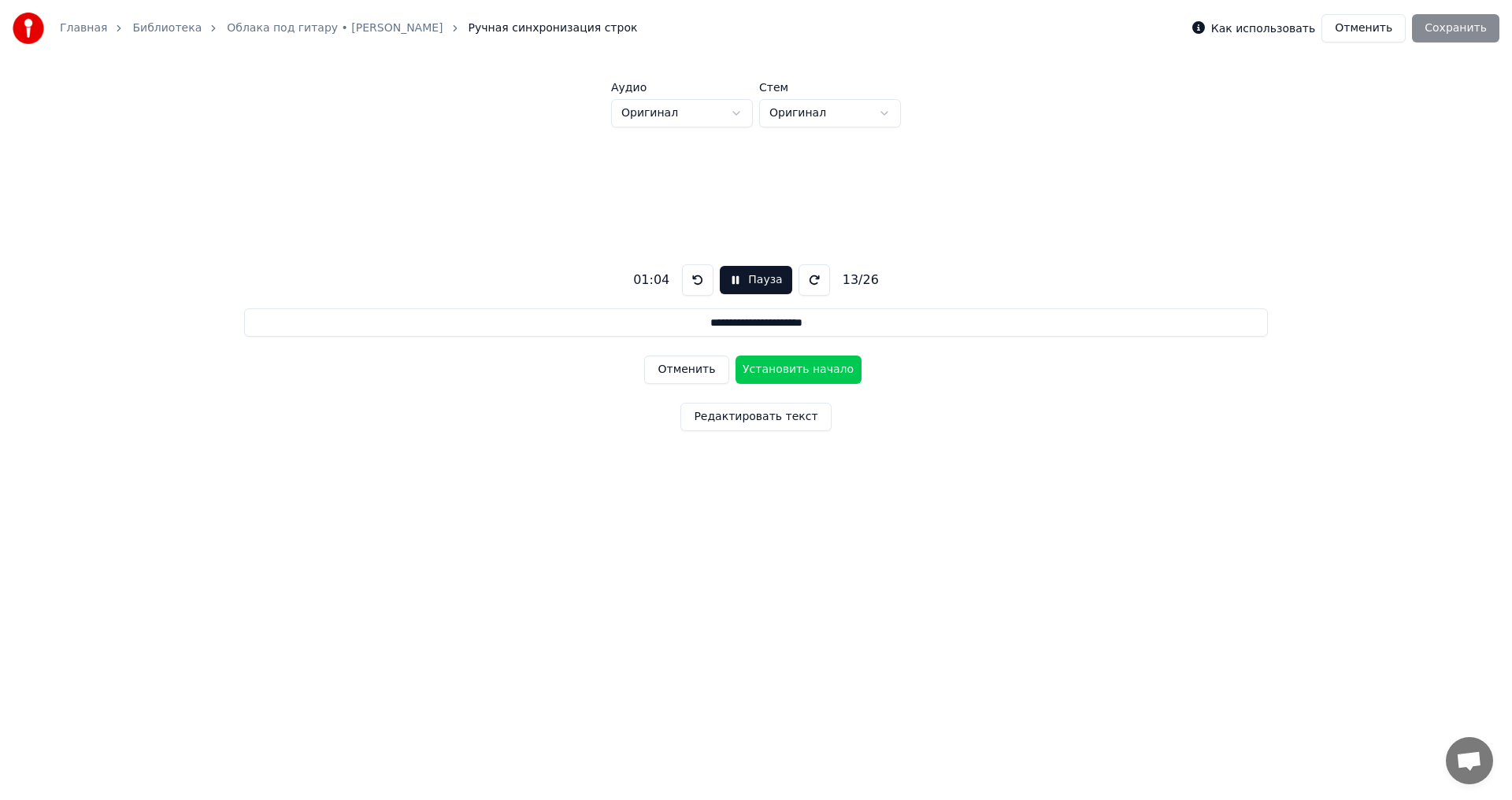
click at [807, 368] on button "Установить начало" at bounding box center [798, 369] width 126 height 28
click at [808, 368] on button "Установить конец" at bounding box center [798, 369] width 126 height 28
click at [808, 368] on button "Установить начало" at bounding box center [798, 369] width 126 height 28
click at [808, 368] on button "Установить конец" at bounding box center [798, 369] width 126 height 28
click at [808, 368] on button "Установить начало" at bounding box center [798, 369] width 126 height 28
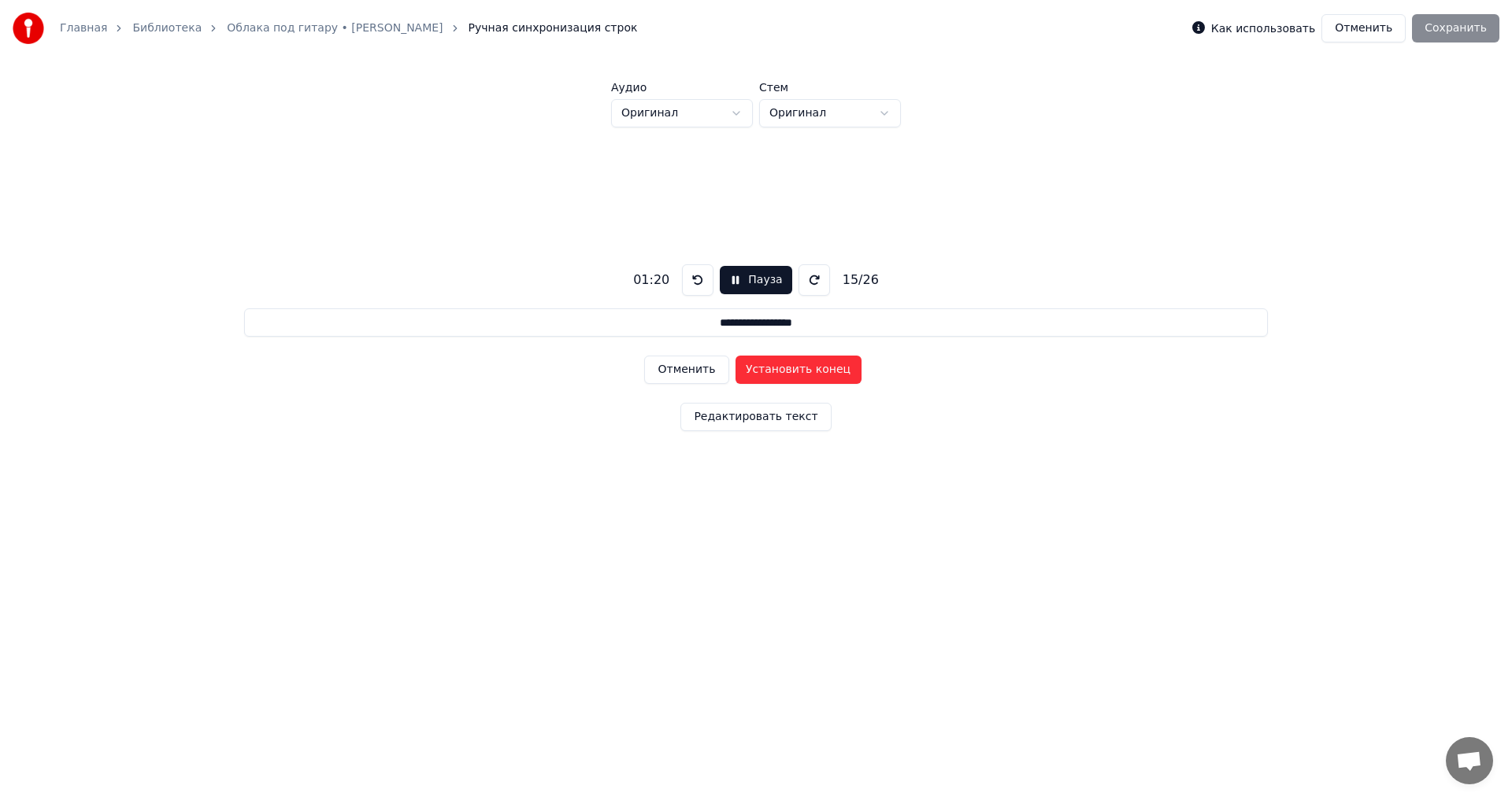
click at [814, 372] on button "Установить конец" at bounding box center [798, 369] width 126 height 28
click at [814, 372] on button "Установить начало" at bounding box center [798, 369] width 126 height 28
click at [811, 373] on button "Установить конец" at bounding box center [798, 369] width 126 height 28
click at [811, 373] on button "Установить начало" at bounding box center [798, 369] width 126 height 28
click at [816, 365] on button "Установить конец" at bounding box center [798, 369] width 126 height 28
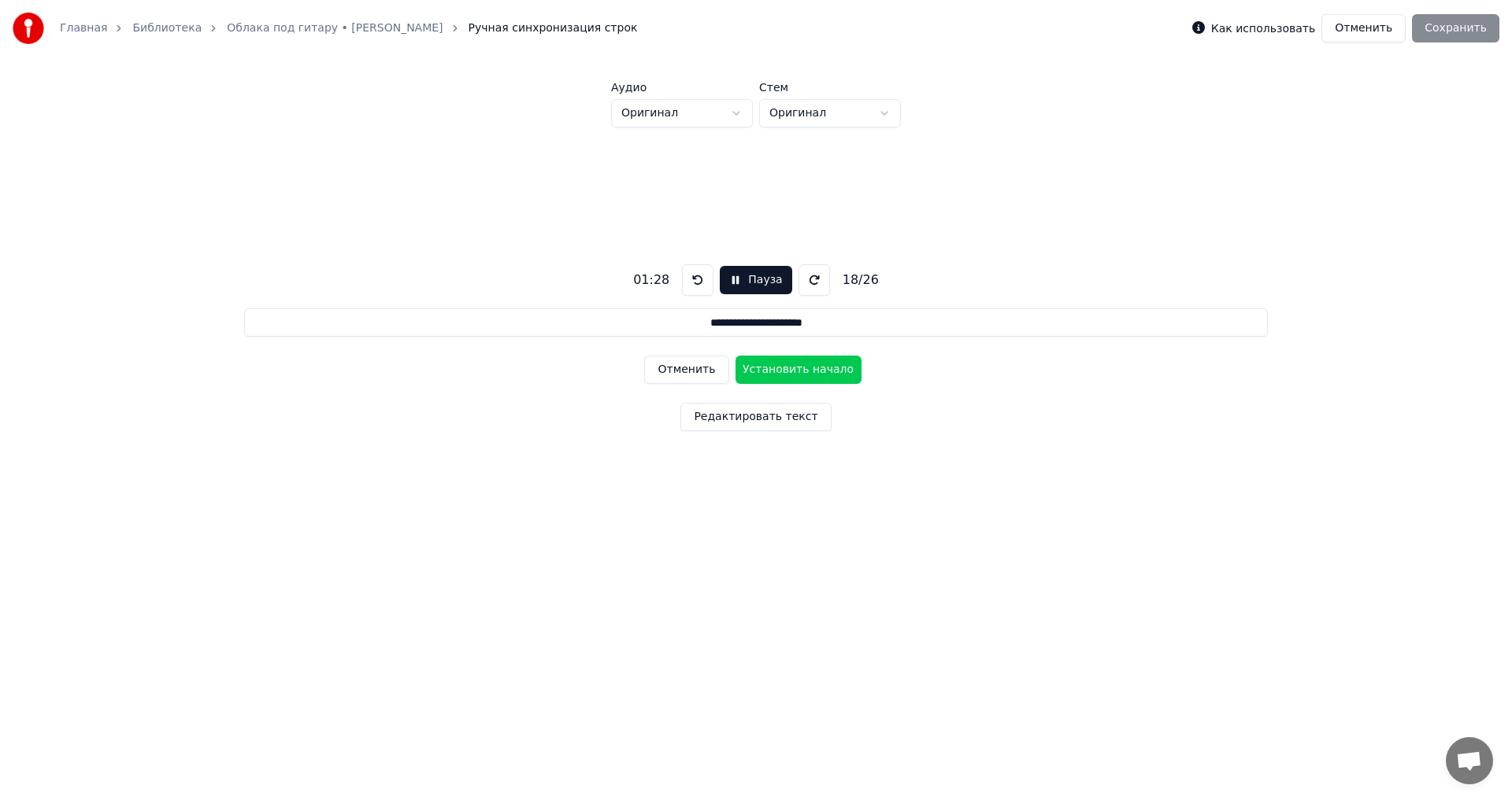
click at [816, 365] on button "Установить начало" at bounding box center [798, 369] width 126 height 28
click at [816, 365] on button "Установить конец" at bounding box center [798, 369] width 126 height 28
click at [816, 365] on button "Установить начало" at bounding box center [798, 369] width 126 height 28
click at [821, 367] on button "Установить конец" at bounding box center [798, 369] width 126 height 28
click at [821, 367] on button "Установить начало" at bounding box center [798, 369] width 126 height 28
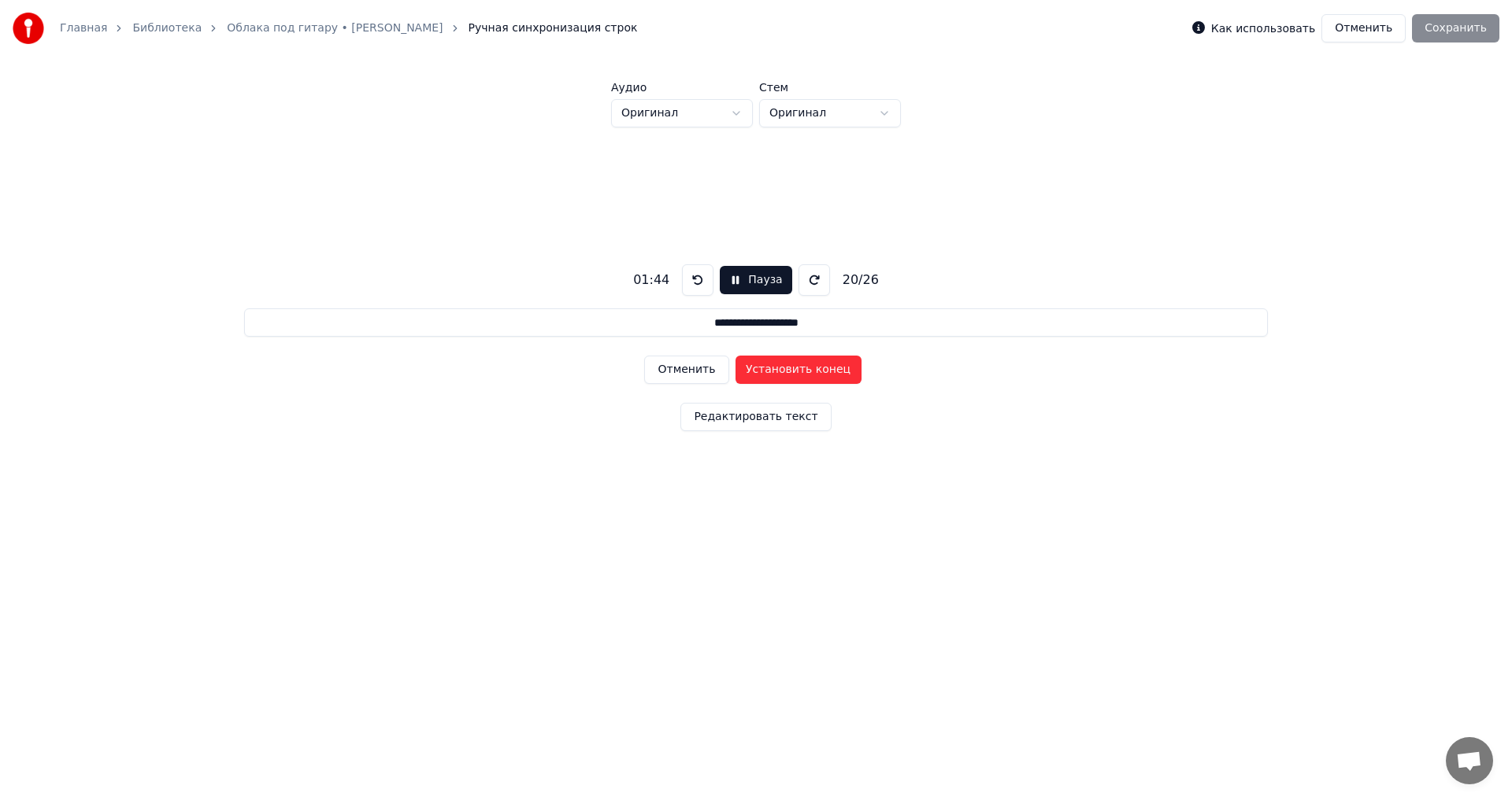
click at [821, 367] on button "Установить конец" at bounding box center [798, 369] width 126 height 28
click at [821, 367] on button "Установить начало" at bounding box center [798, 369] width 126 height 28
click at [816, 364] on button "Установить конец" at bounding box center [798, 369] width 126 height 28
click at [816, 364] on button "Установить начало" at bounding box center [798, 369] width 126 height 28
click at [818, 371] on button "Установить конец" at bounding box center [798, 369] width 126 height 28
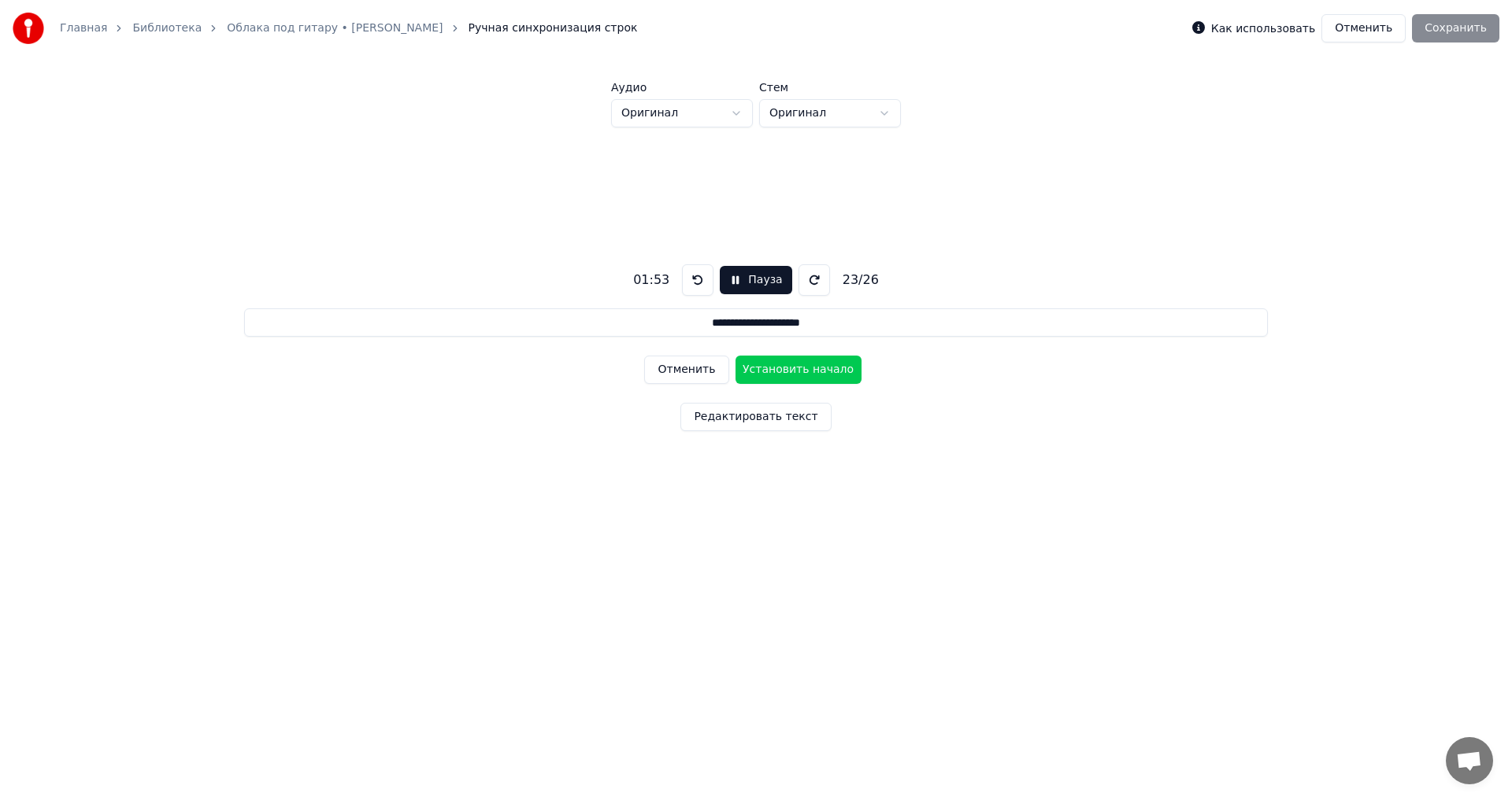
click at [817, 371] on button "Установить начало" at bounding box center [798, 369] width 126 height 28
click at [795, 370] on button "Установить конец" at bounding box center [798, 369] width 126 height 28
click at [794, 370] on button "Установить начало" at bounding box center [798, 369] width 126 height 28
click at [809, 371] on button "Установить конец" at bounding box center [798, 369] width 126 height 28
click at [809, 371] on button "Установить начало" at bounding box center [798, 369] width 126 height 28
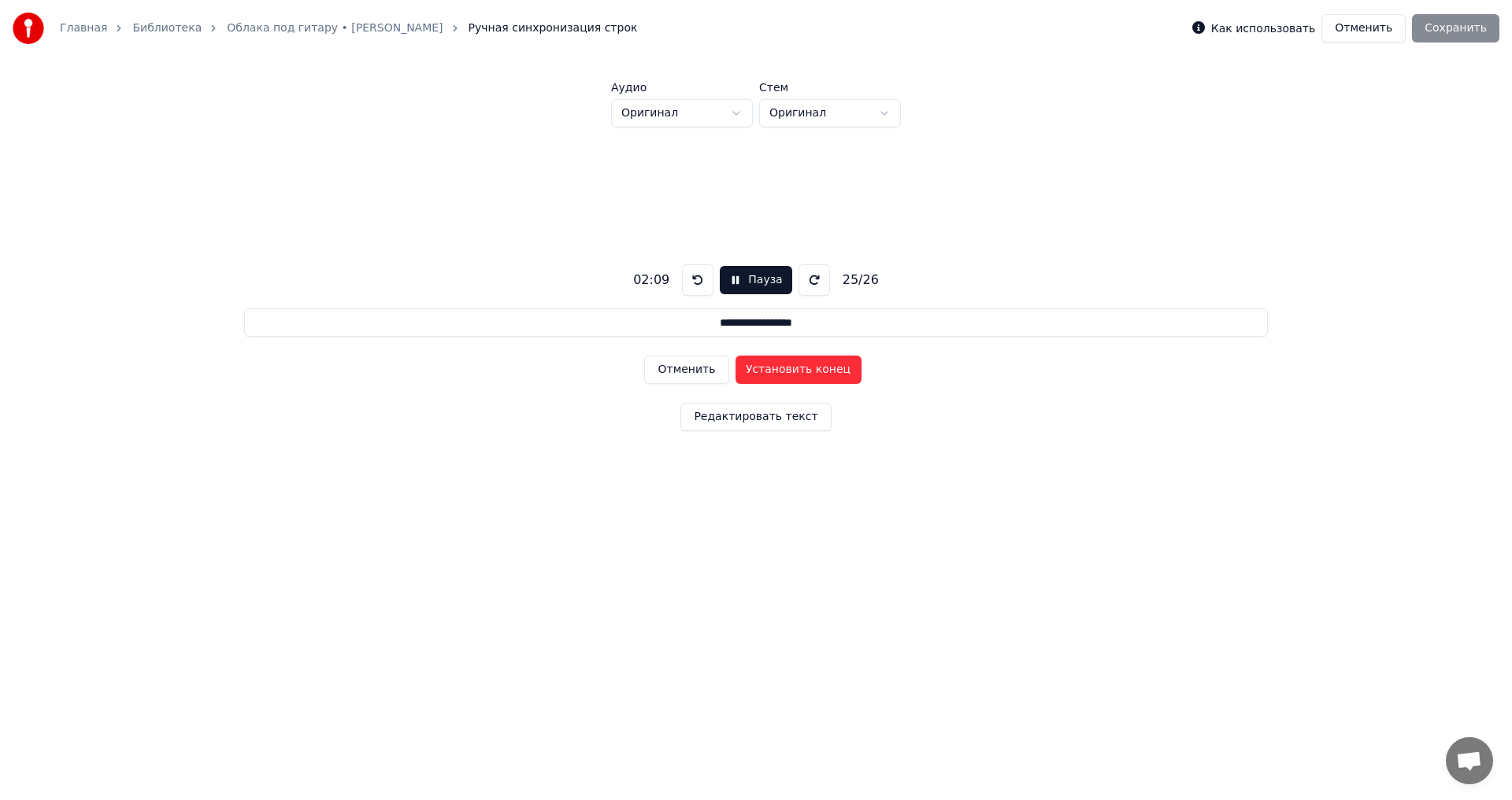
click at [817, 371] on button "Установить конец" at bounding box center [798, 369] width 126 height 28
type input "**********"
click at [817, 371] on button "Установить начало" at bounding box center [798, 369] width 126 height 28
click at [819, 368] on button "Установить конец" at bounding box center [798, 369] width 126 height 28
click at [771, 416] on button "Редактировать текст" at bounding box center [755, 417] width 150 height 28
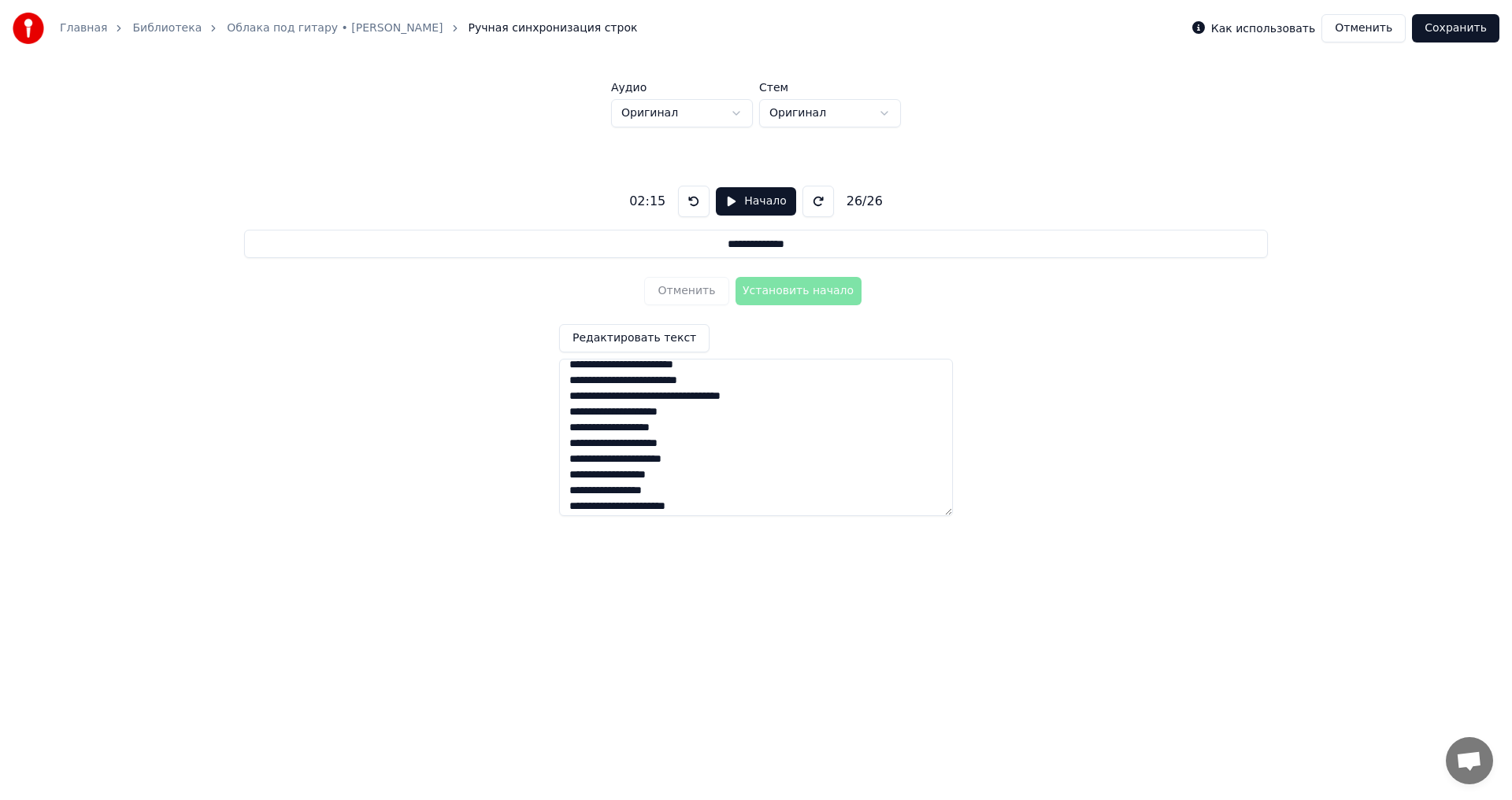
scroll to position [106, 0]
click at [686, 472] on textarea "**********" at bounding box center [755, 437] width 394 height 158
type textarea "**********"
click at [628, 339] on button "Редактировать текст" at bounding box center [634, 338] width 150 height 28
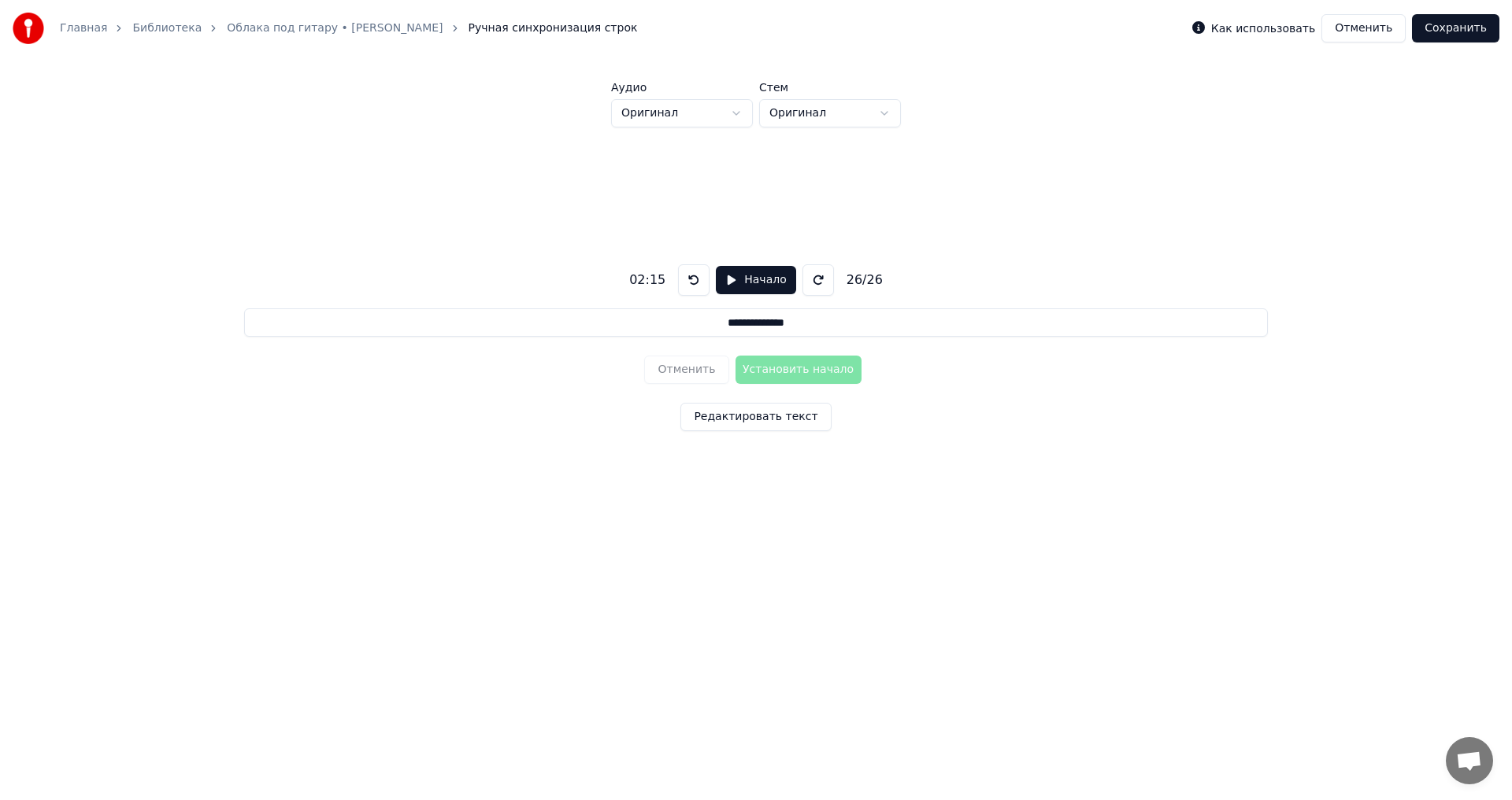
click at [738, 283] on button "Начало" at bounding box center [755, 280] width 79 height 28
click at [1383, 32] on button "Отменить" at bounding box center [1363, 28] width 84 height 28
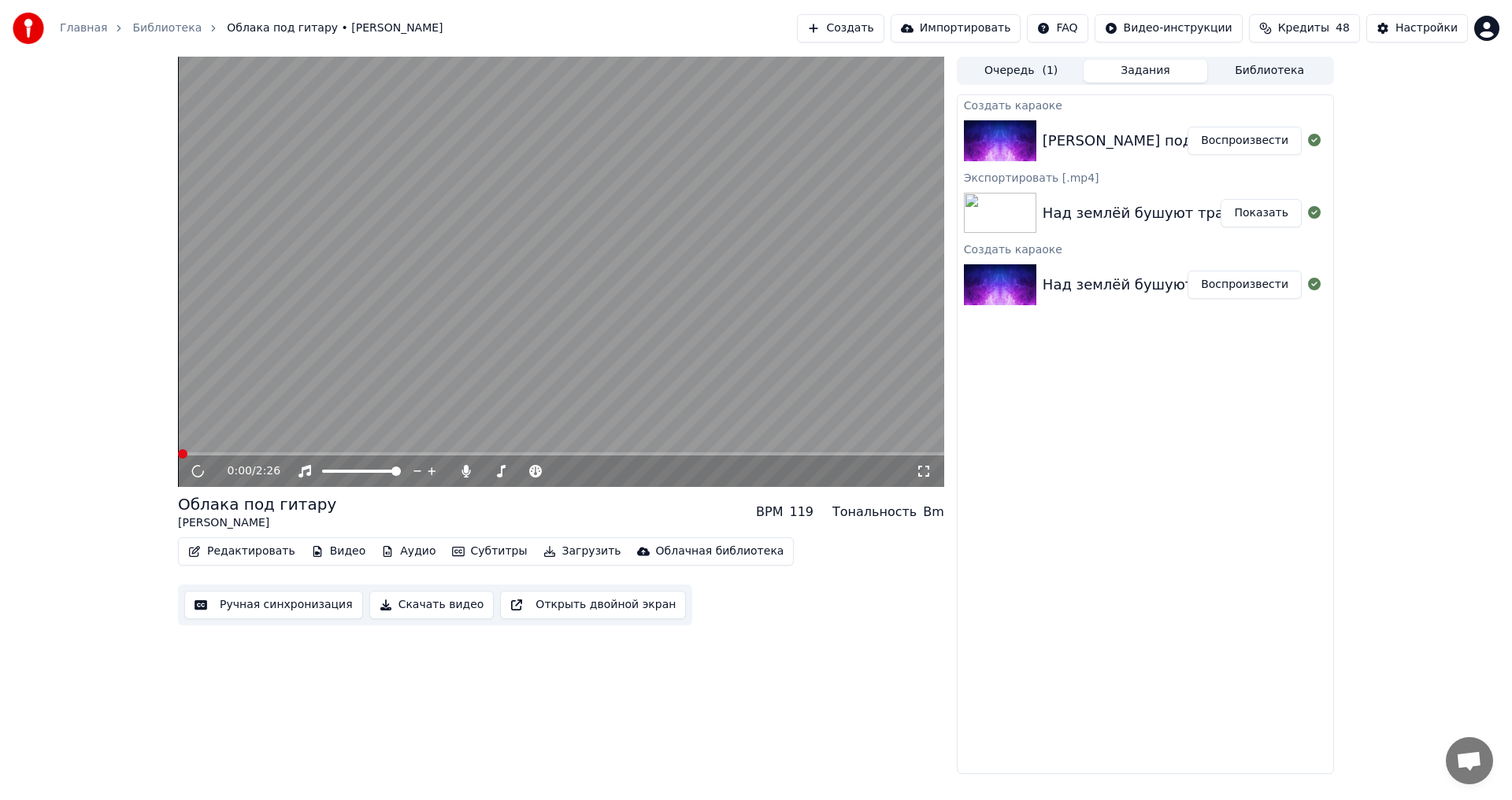
click at [248, 546] on button "Редактировать" at bounding box center [242, 551] width 120 height 22
click at [630, 289] on video at bounding box center [560, 272] width 766 height 431
click at [255, 560] on button "Редактировать" at bounding box center [242, 551] width 120 height 22
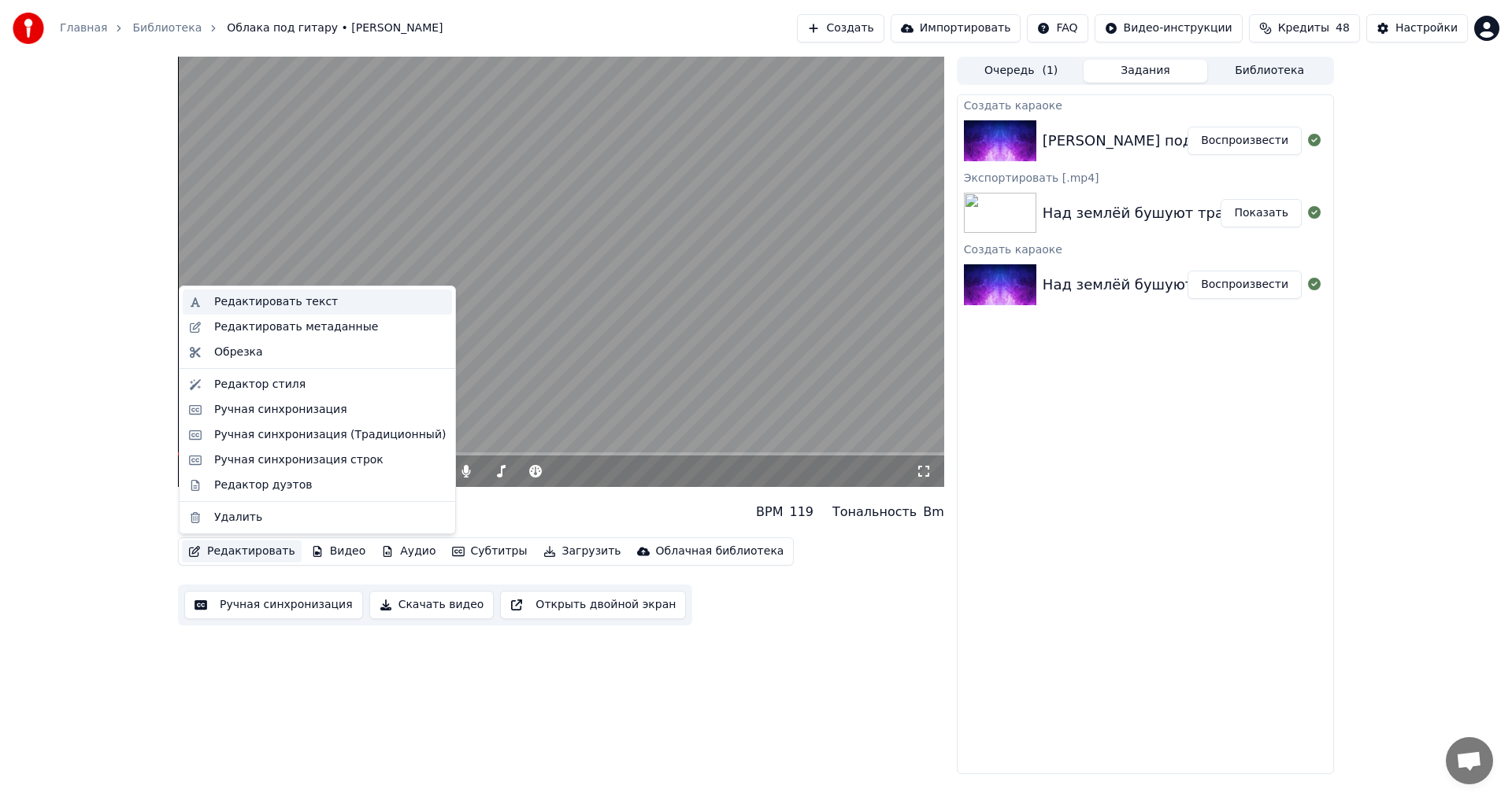
click at [268, 300] on div "Редактировать текст" at bounding box center [276, 301] width 124 height 15
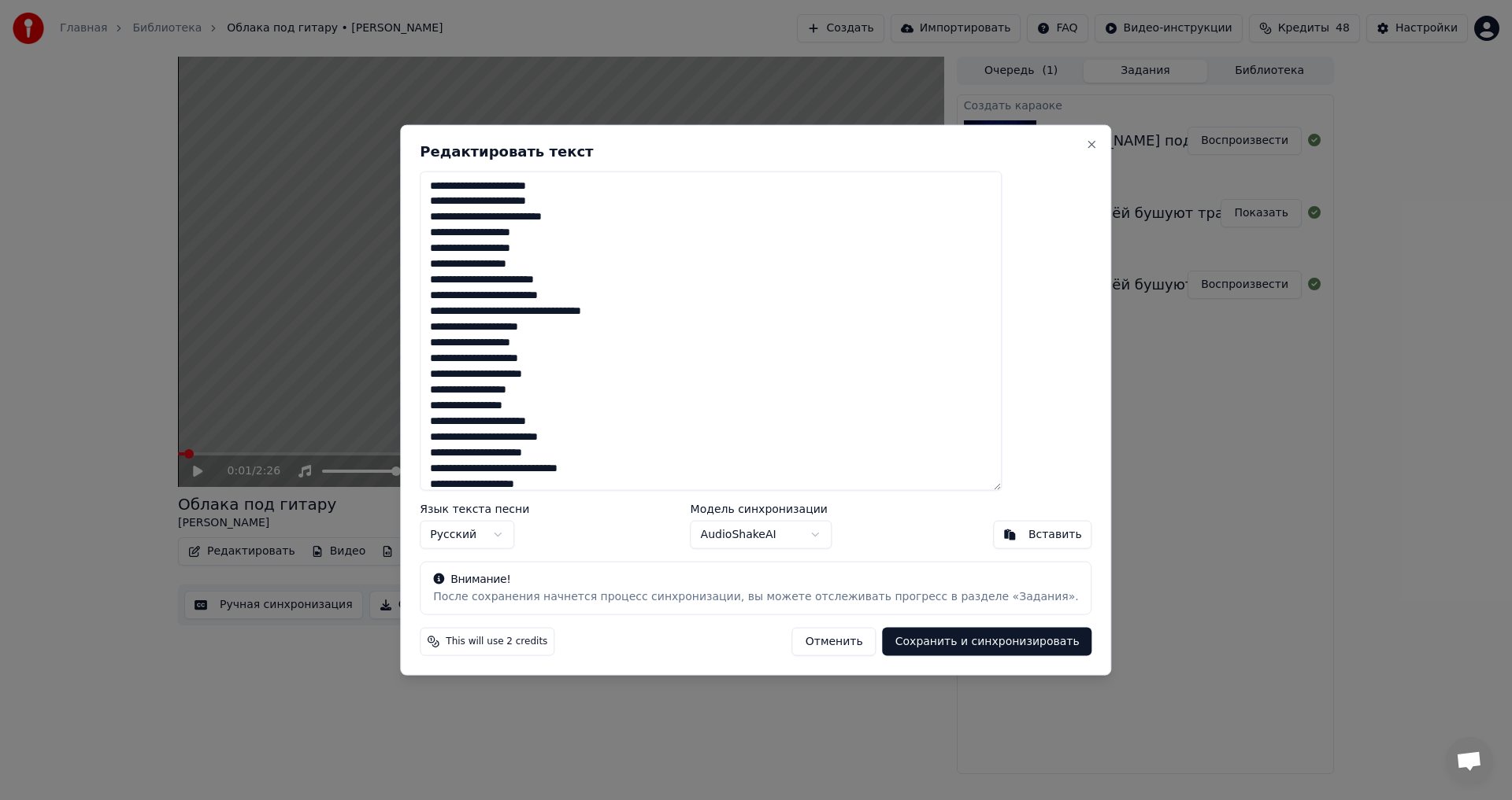
click at [598, 379] on textarea "**********" at bounding box center [711, 331] width 582 height 320
click at [598, 395] on textarea "**********" at bounding box center [711, 331] width 582 height 320
type textarea "**********"
click at [953, 642] on button "Сохранить и синхронизировать" at bounding box center [987, 642] width 209 height 28
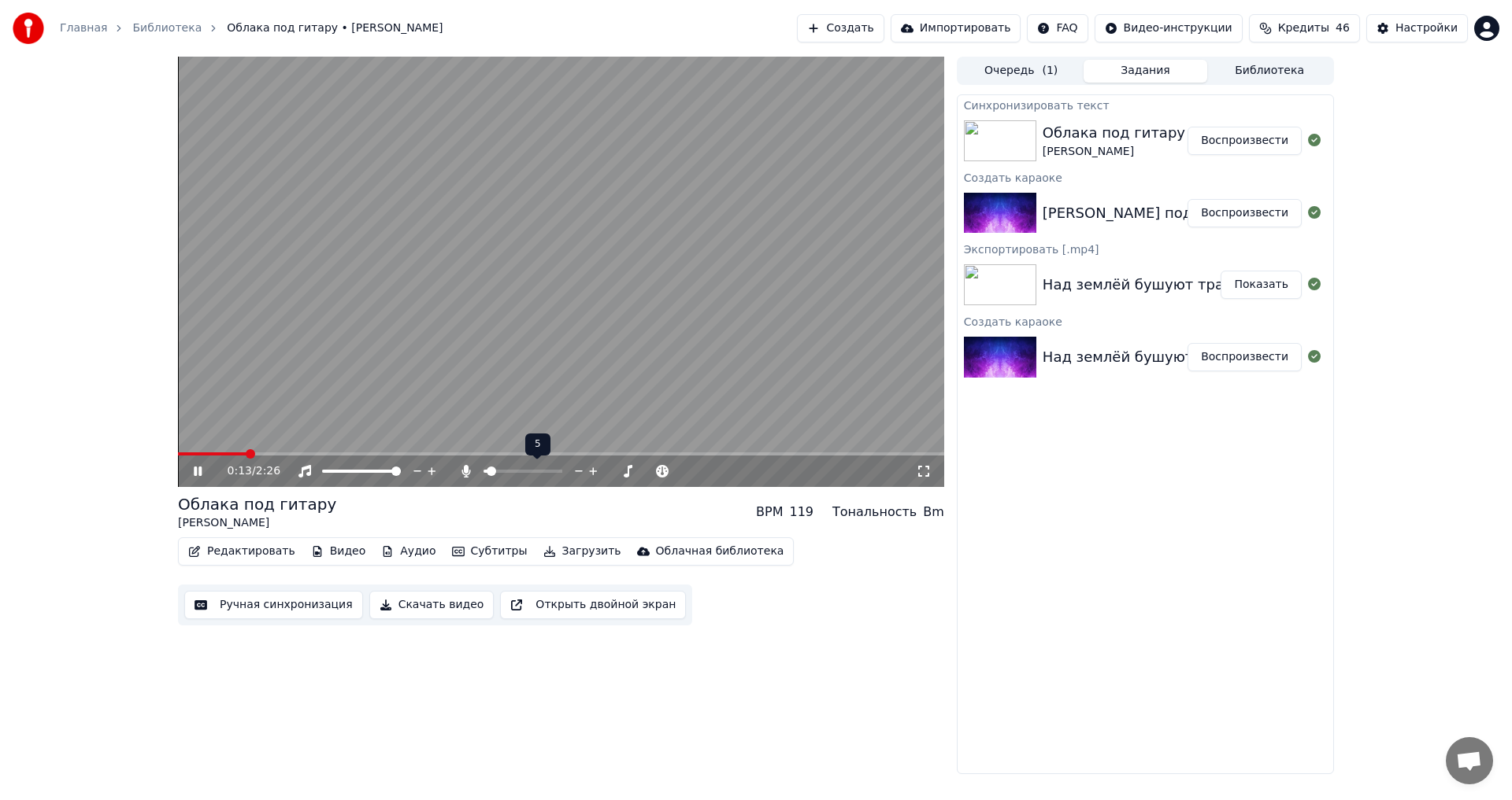
click at [488, 469] on span at bounding box center [485, 471] width 4 height 3
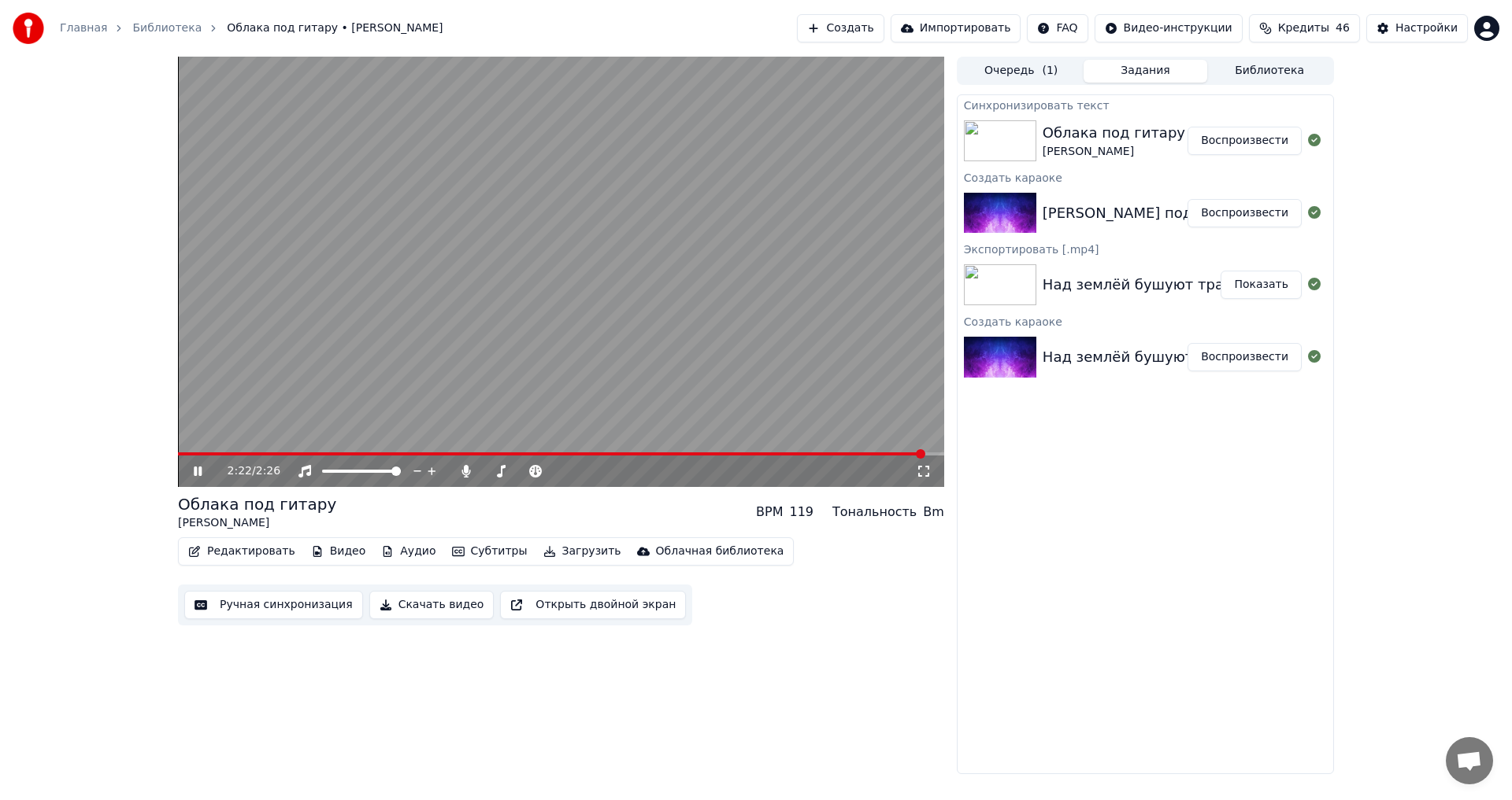
click at [196, 471] on icon at bounding box center [198, 471] width 8 height 10
click at [393, 607] on button "Скачать видео" at bounding box center [432, 604] width 125 height 28
